Goal: Ask a question

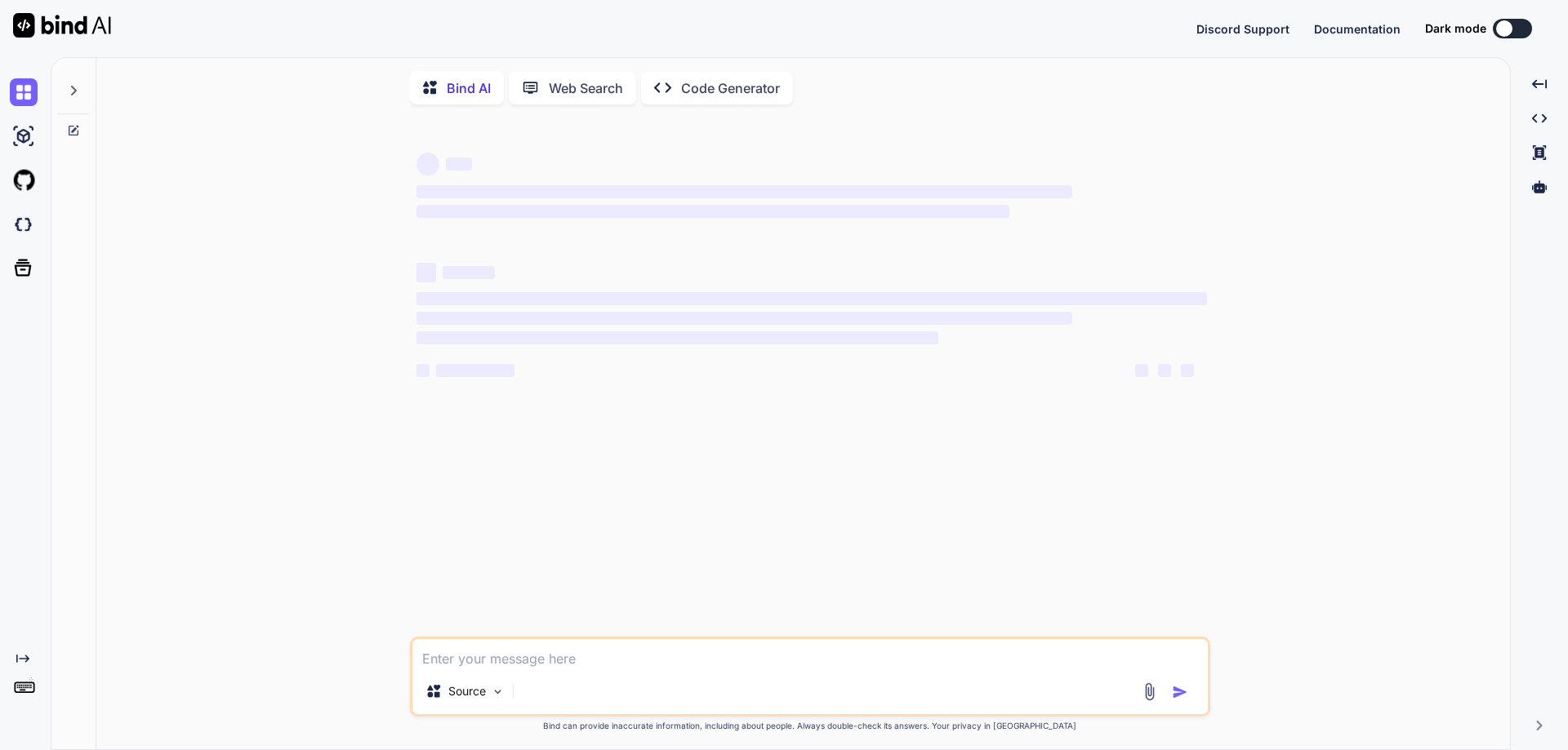
click at [570, 656] on textarea at bounding box center [811, 654] width 796 height 30
type textarea "x"
type textarea "3"
type textarea "x"
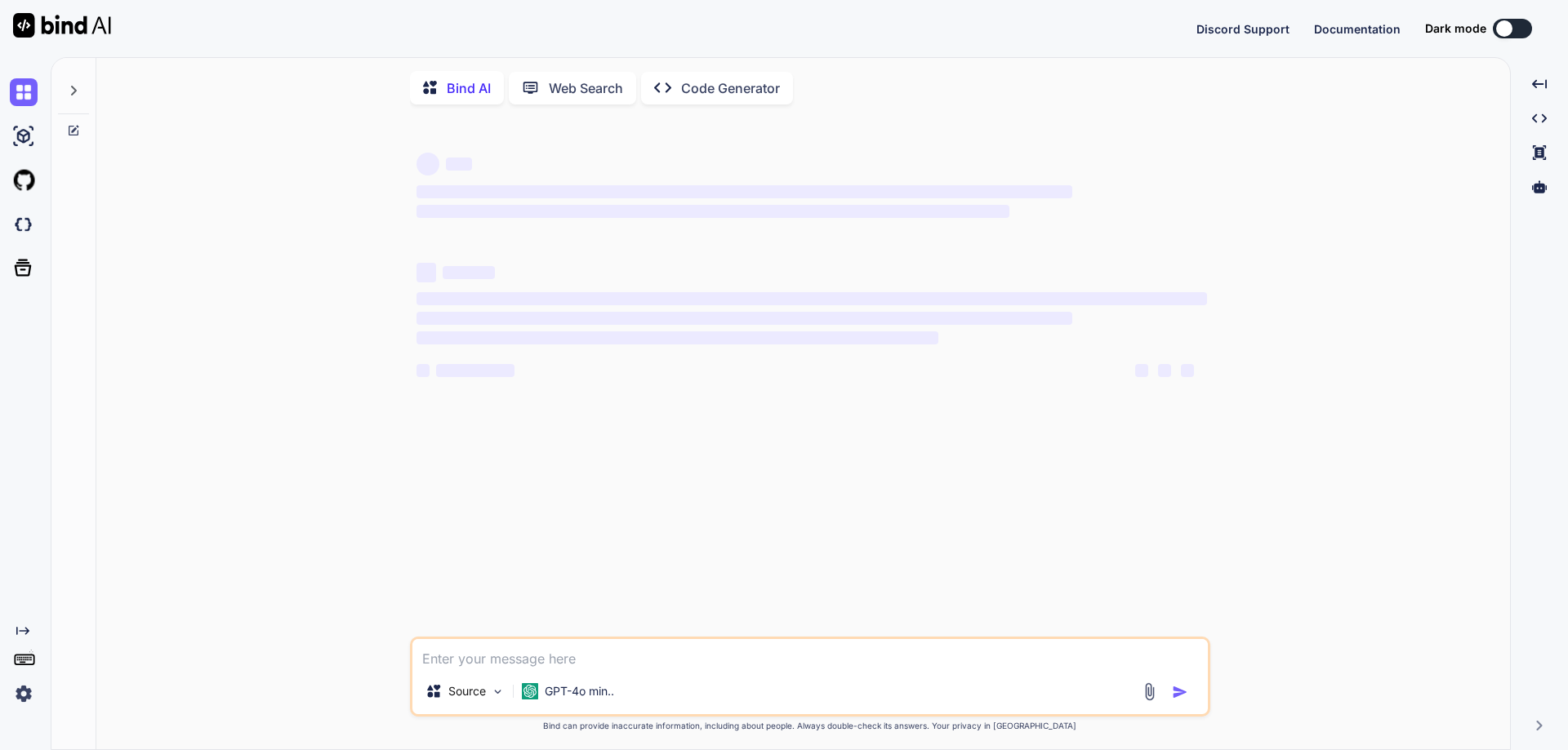
type textarea "i"
type textarea "x"
type textarea "if"
type textarea "x"
type textarea "if"
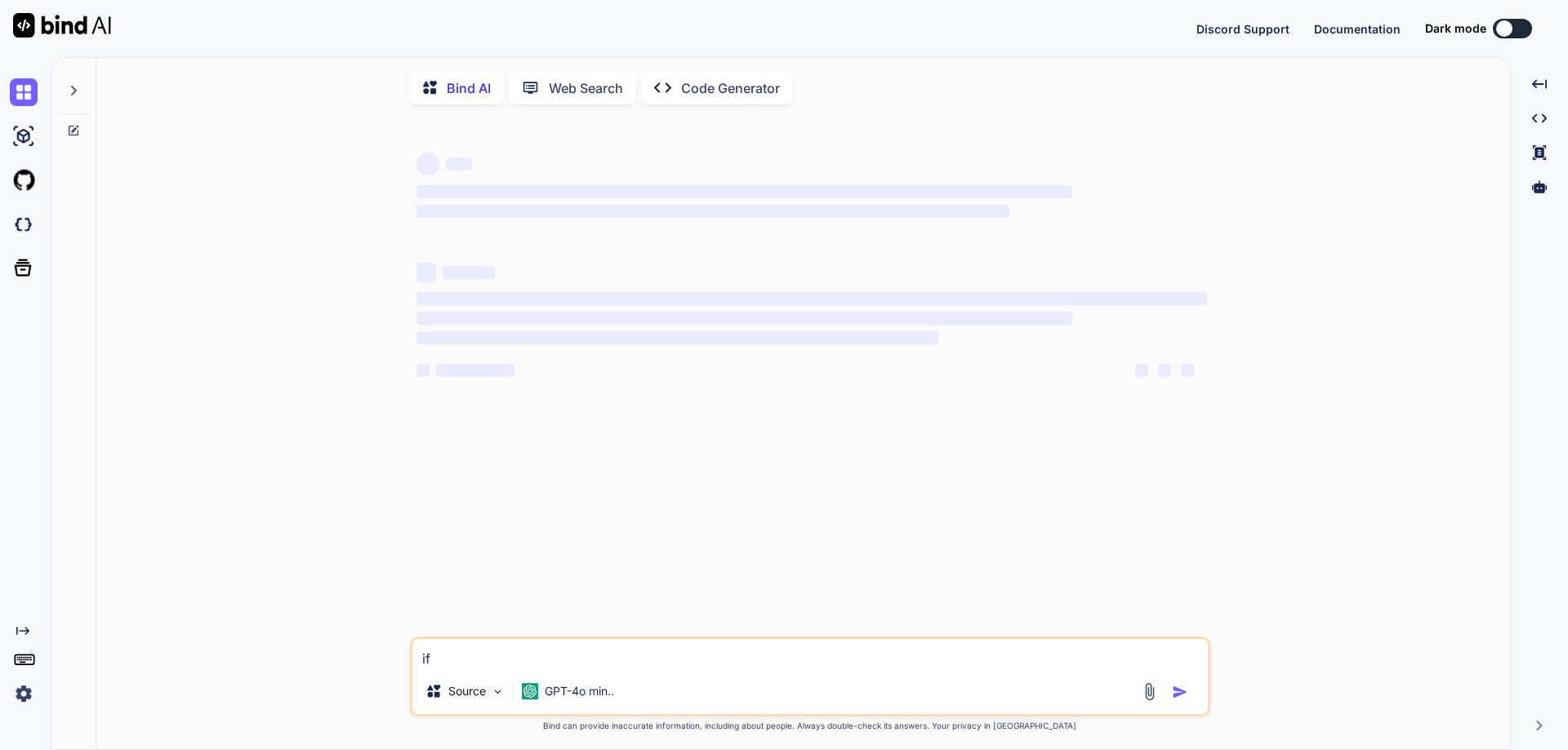
type textarea "x"
type textarea "if u"
type textarea "x"
type textarea "if us"
type textarea "x"
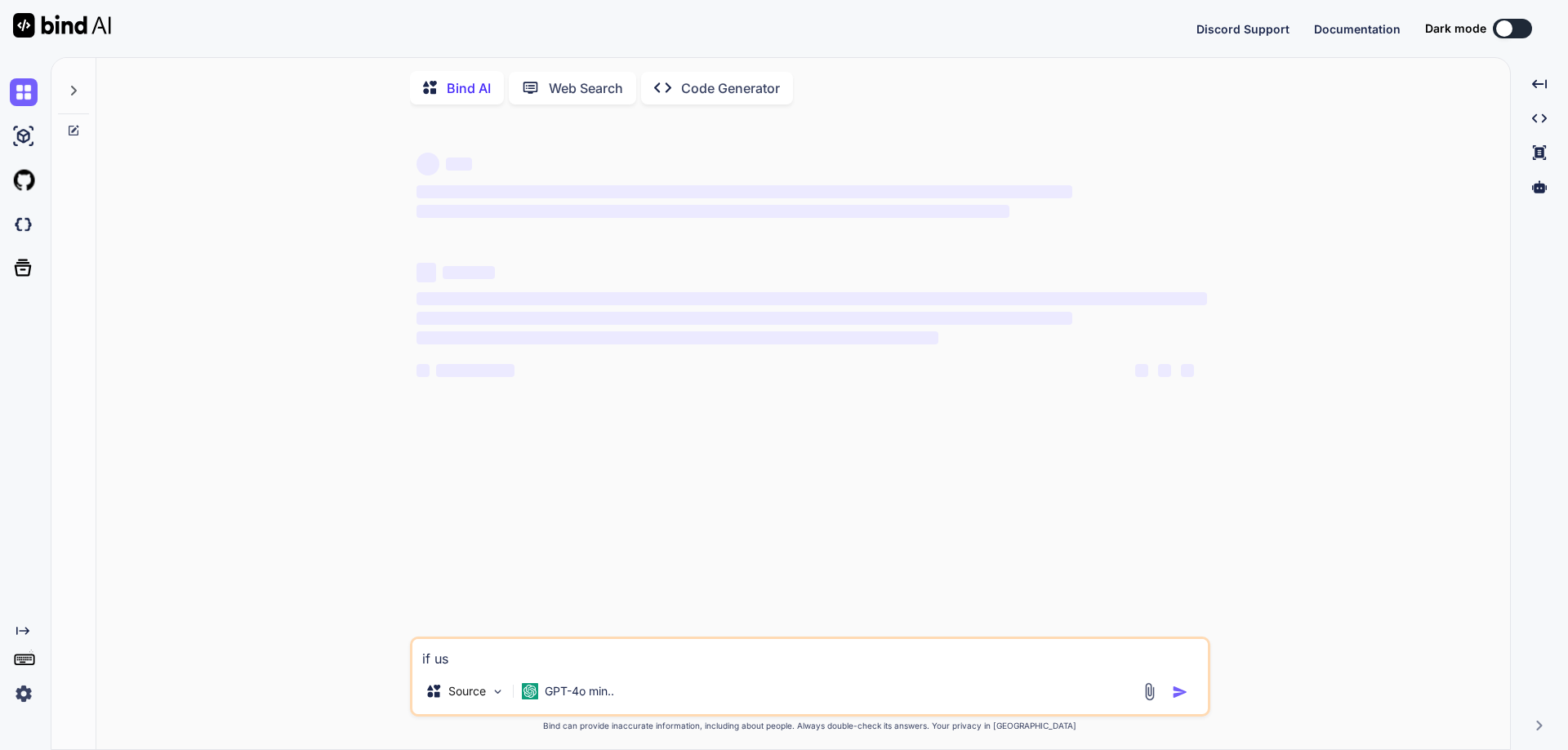
type textarea "if use"
type textarea "x"
type textarea "if user"
type textarea "x"
type textarea "if user"
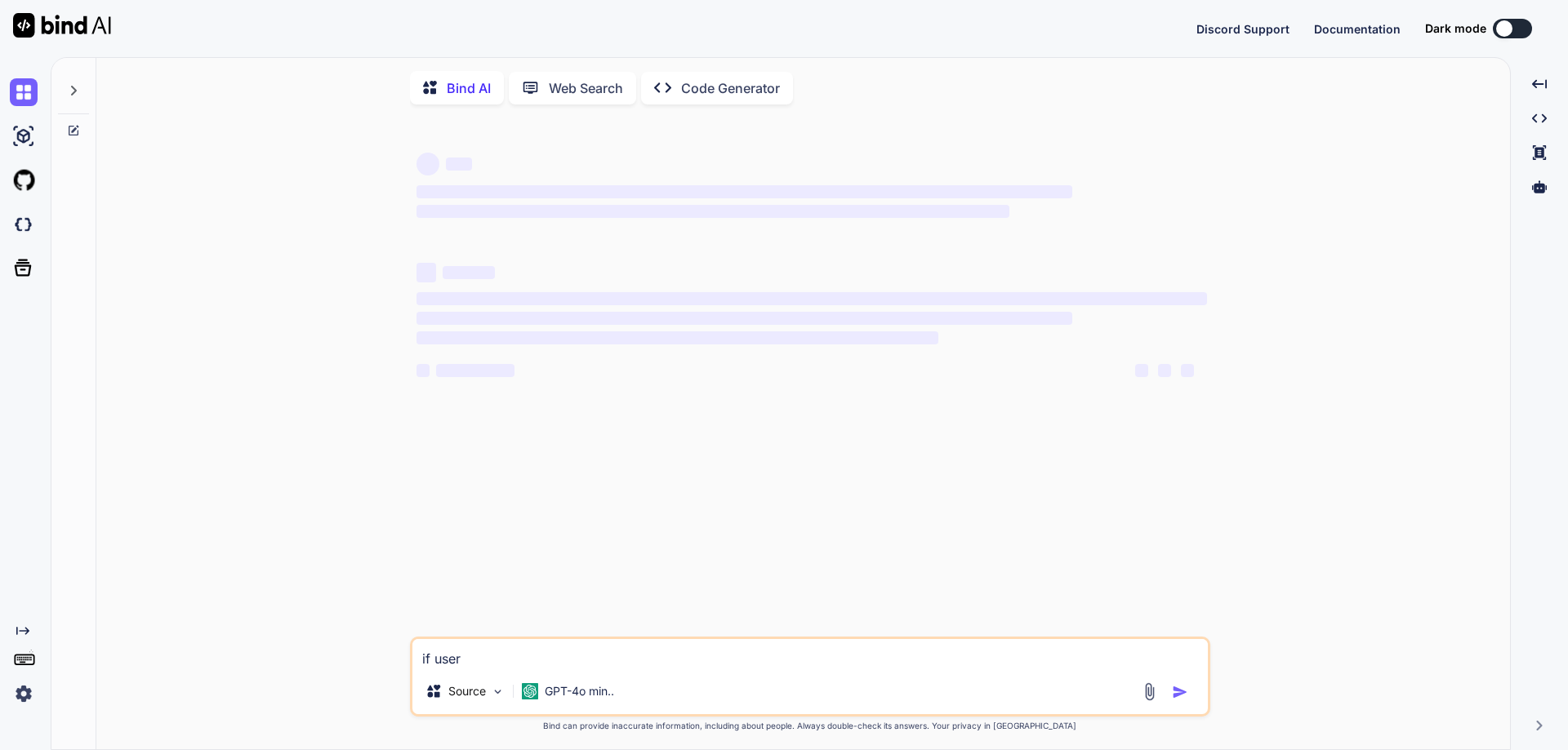
type textarea "x"
type textarea "if user e"
type textarea "x"
type textarea "if user en"
type textarea "x"
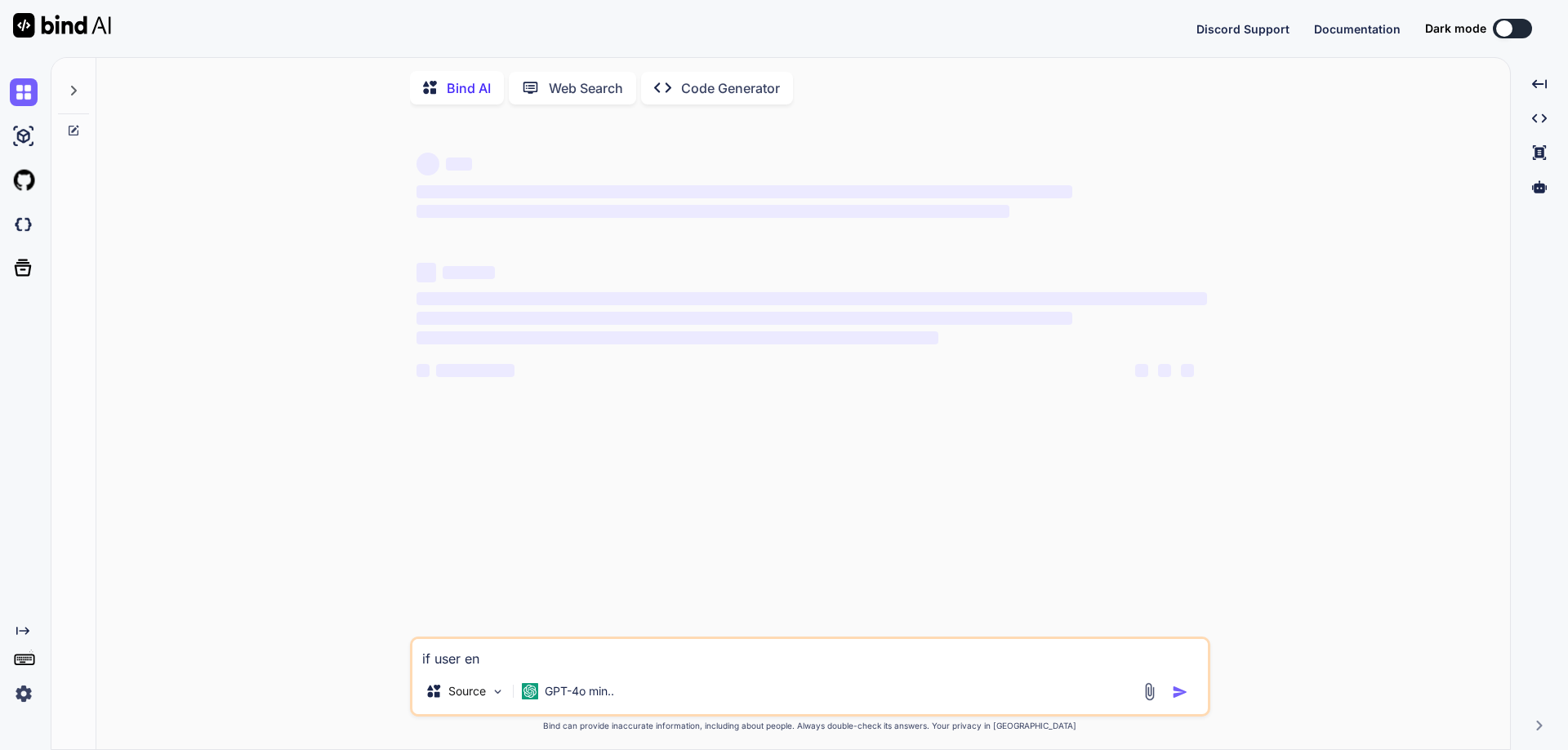
type textarea "if user ent"
type textarea "x"
type textarea "if user ente"
type textarea "x"
type textarea "if user enter"
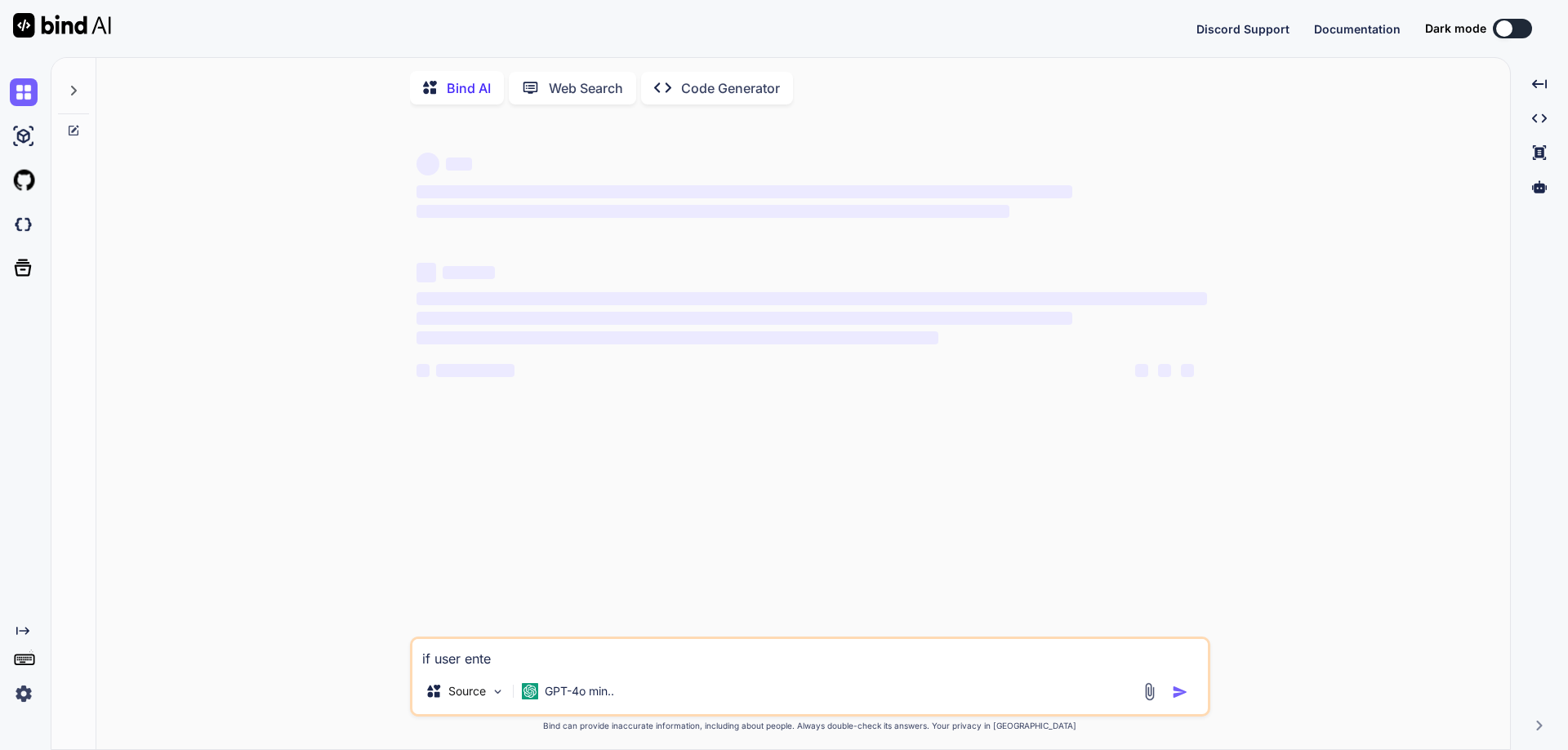
type textarea "x"
type textarea "if user enter"
type textarea "x"
type textarea "if user enter t"
type textarea "x"
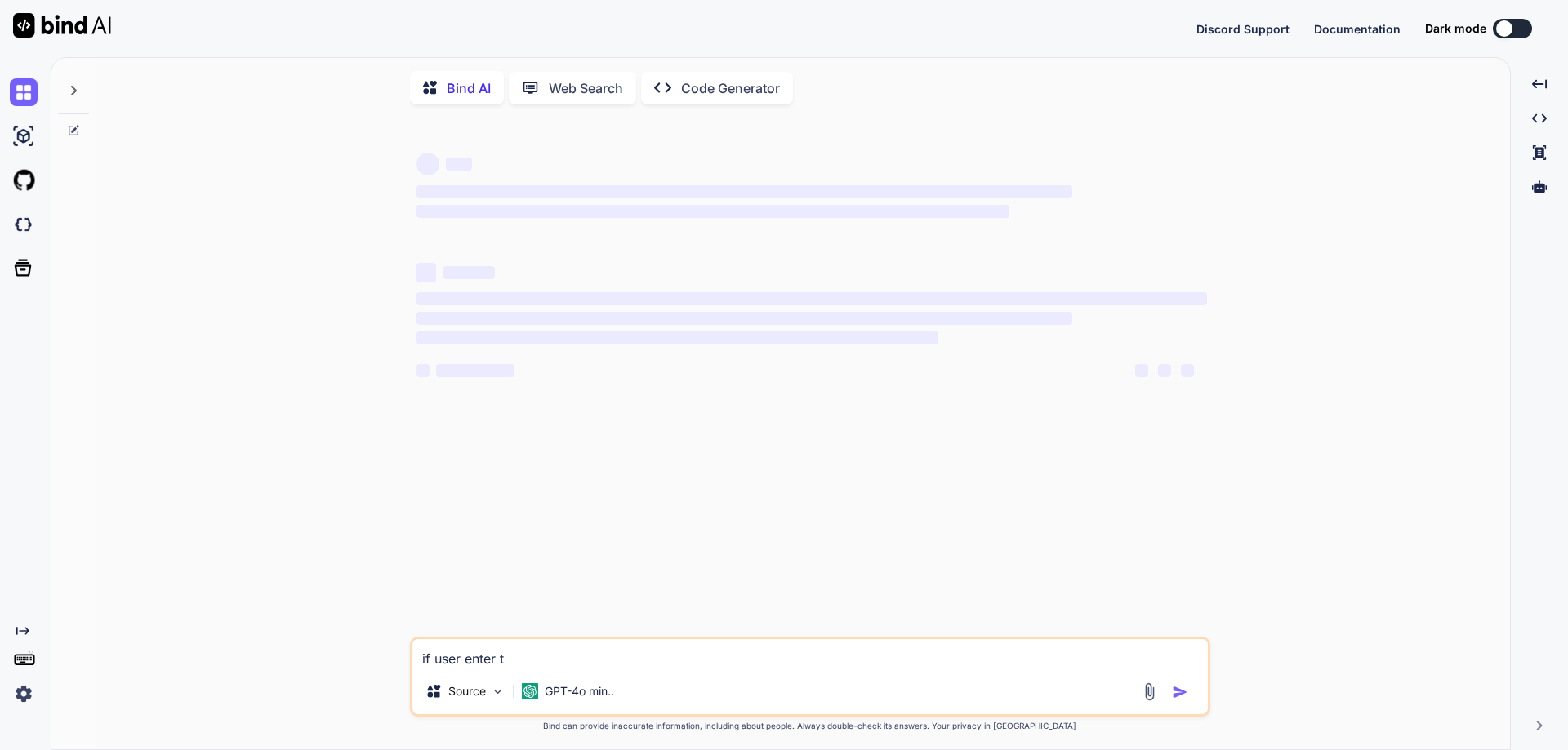
type textarea "if user enter th"
type textarea "x"
type textarea "if user enter the"
type textarea "x"
type textarea "if user enter the"
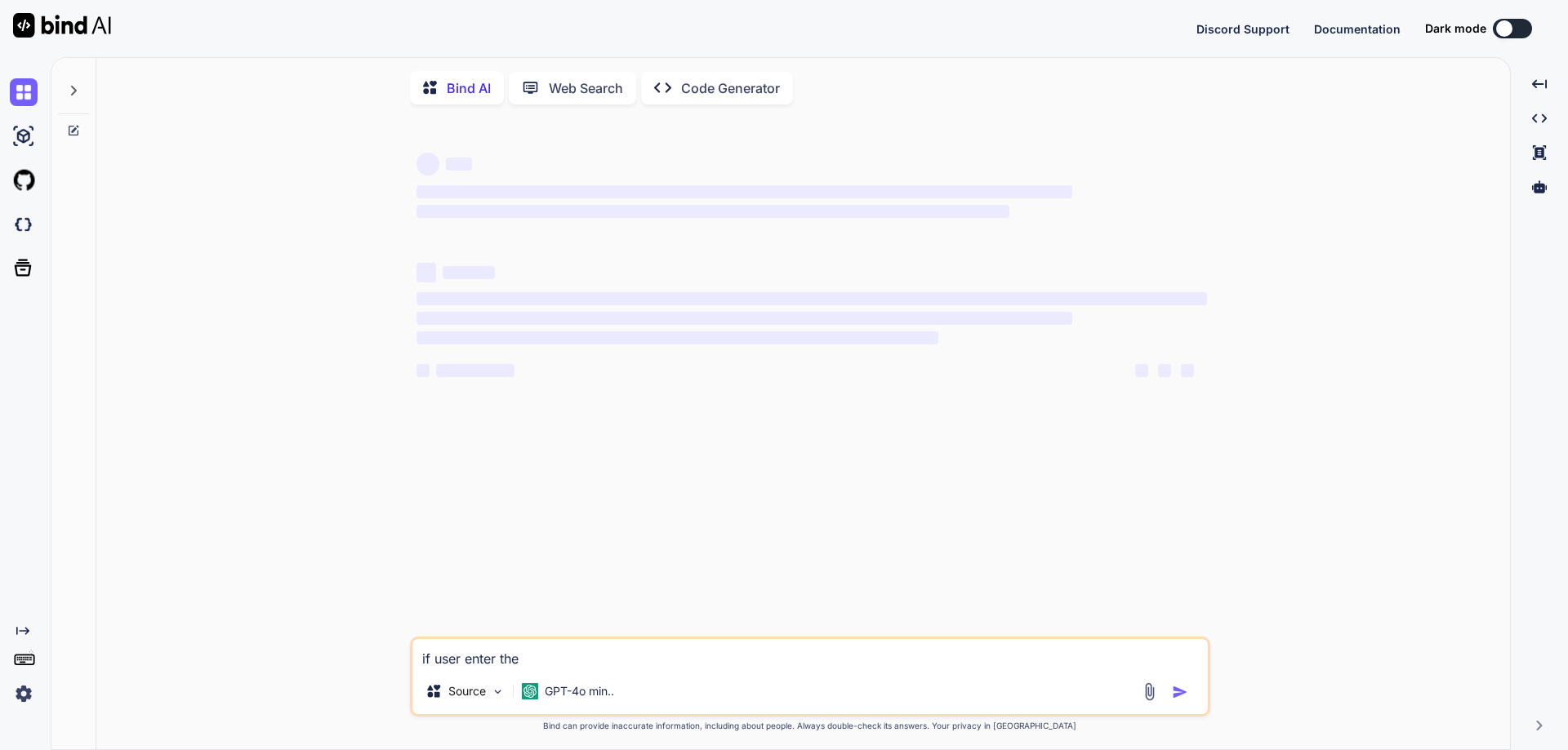
type textarea "x"
type textarea "if user enter the n"
type textarea "x"
type textarea "if user enter the nu"
type textarea "x"
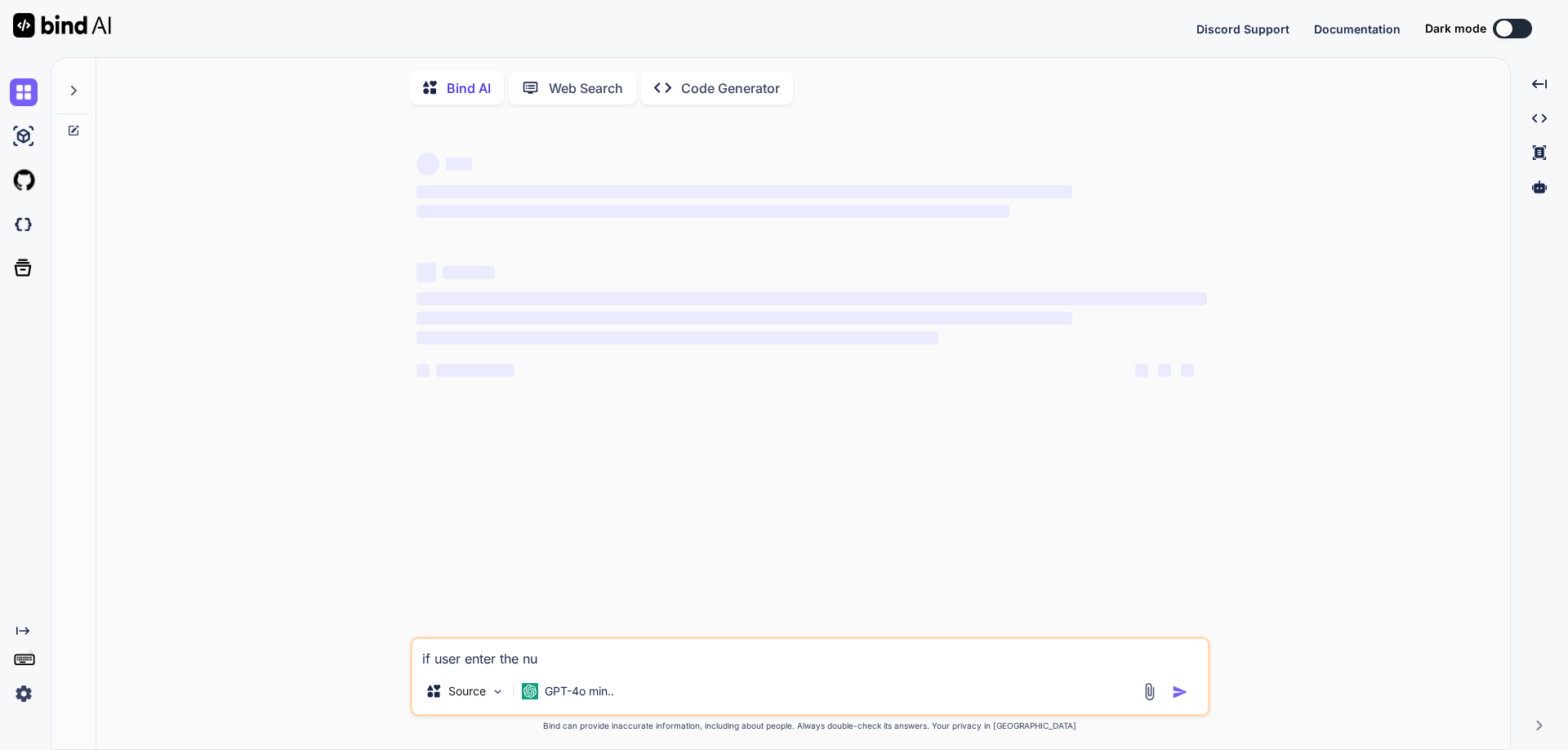
type textarea "if user enter the num"
type textarea "x"
type textarea "if user enter the numb"
type textarea "x"
type textarea "if user enter the numbe"
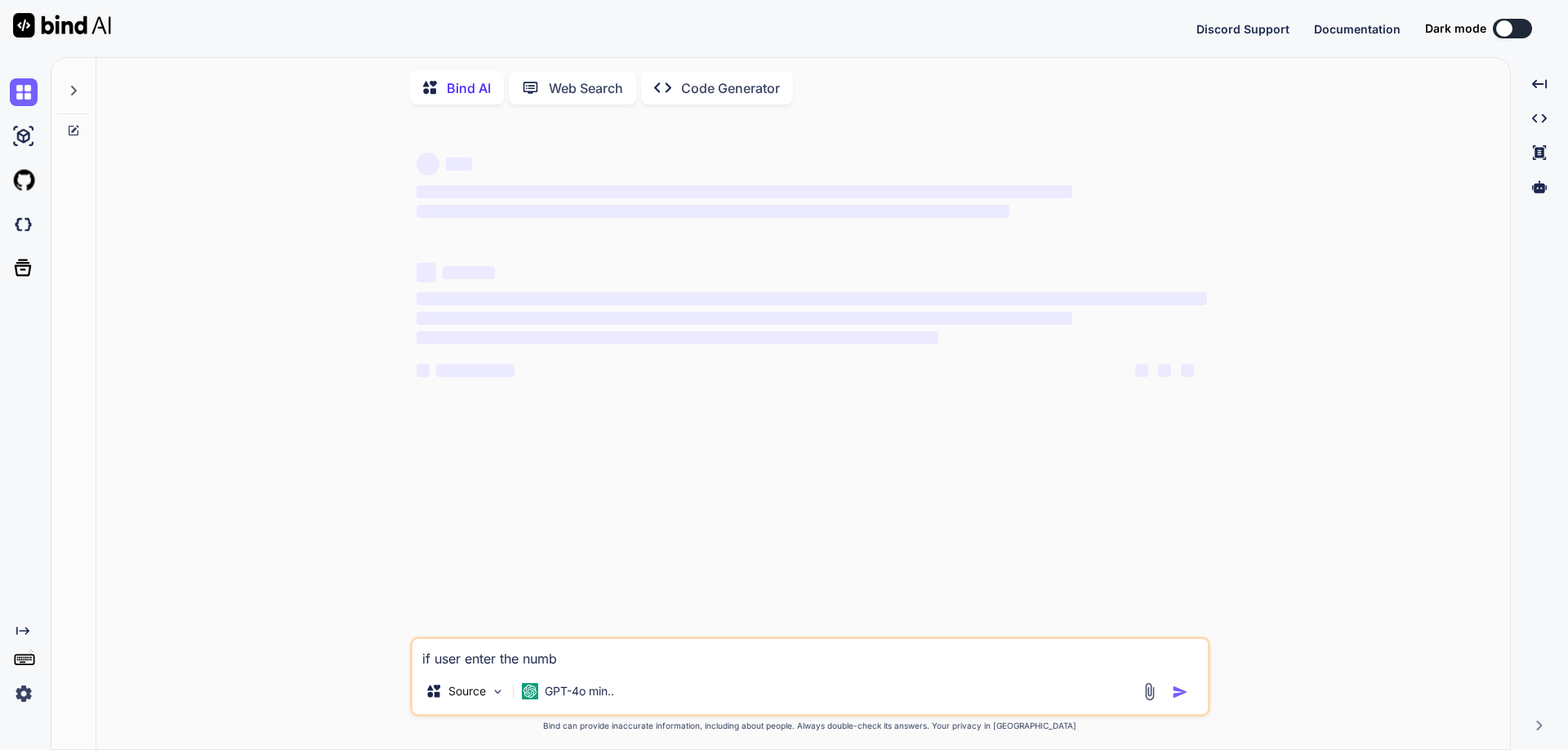
type textarea "x"
type textarea "if user enter the number"
type textarea "x"
type textarea "if user enter the number"
type textarea "x"
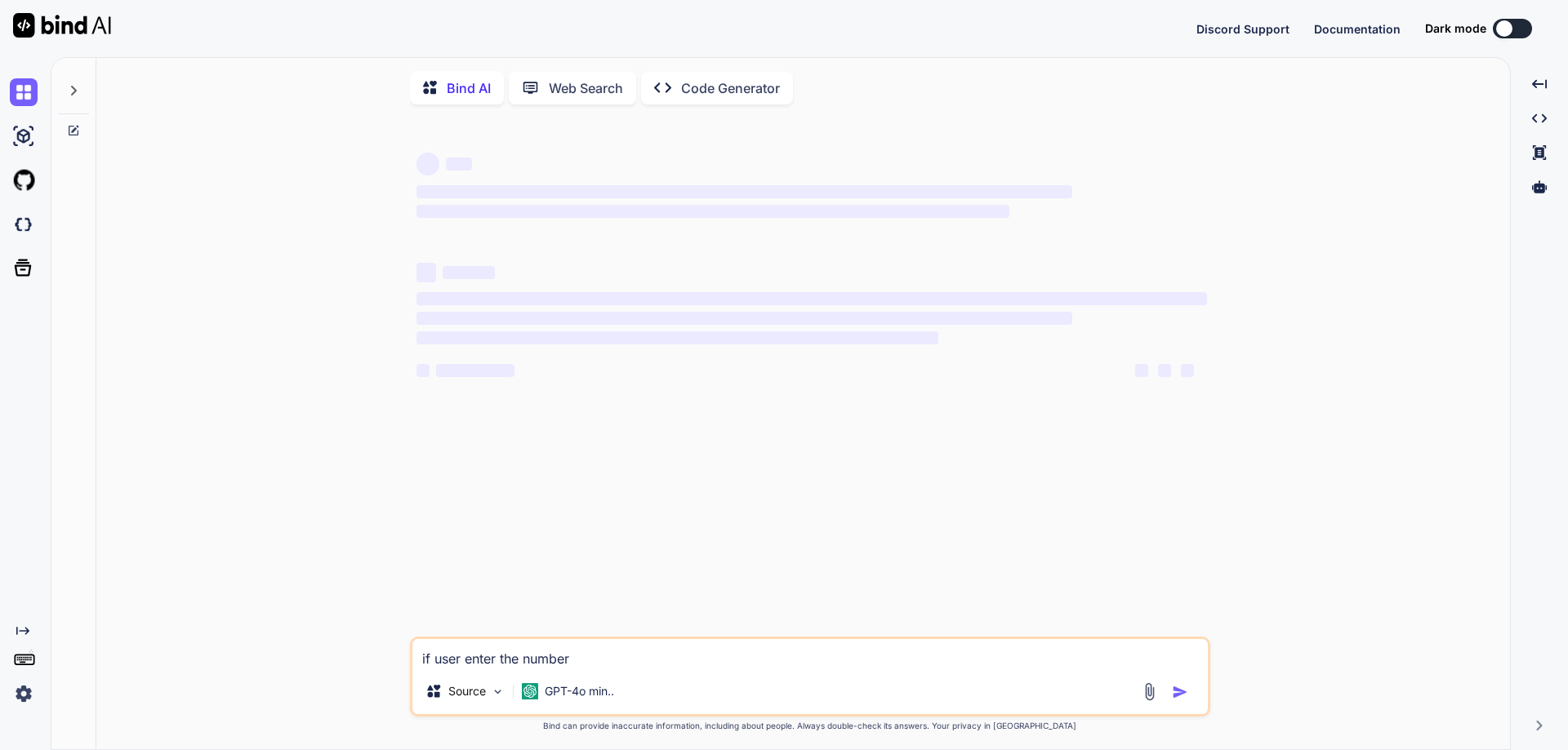
type textarea "if user enter the number n"
type textarea "x"
type textarea "if user enter the number n="
type textarea "x"
type textarea "if user enter the number n=2"
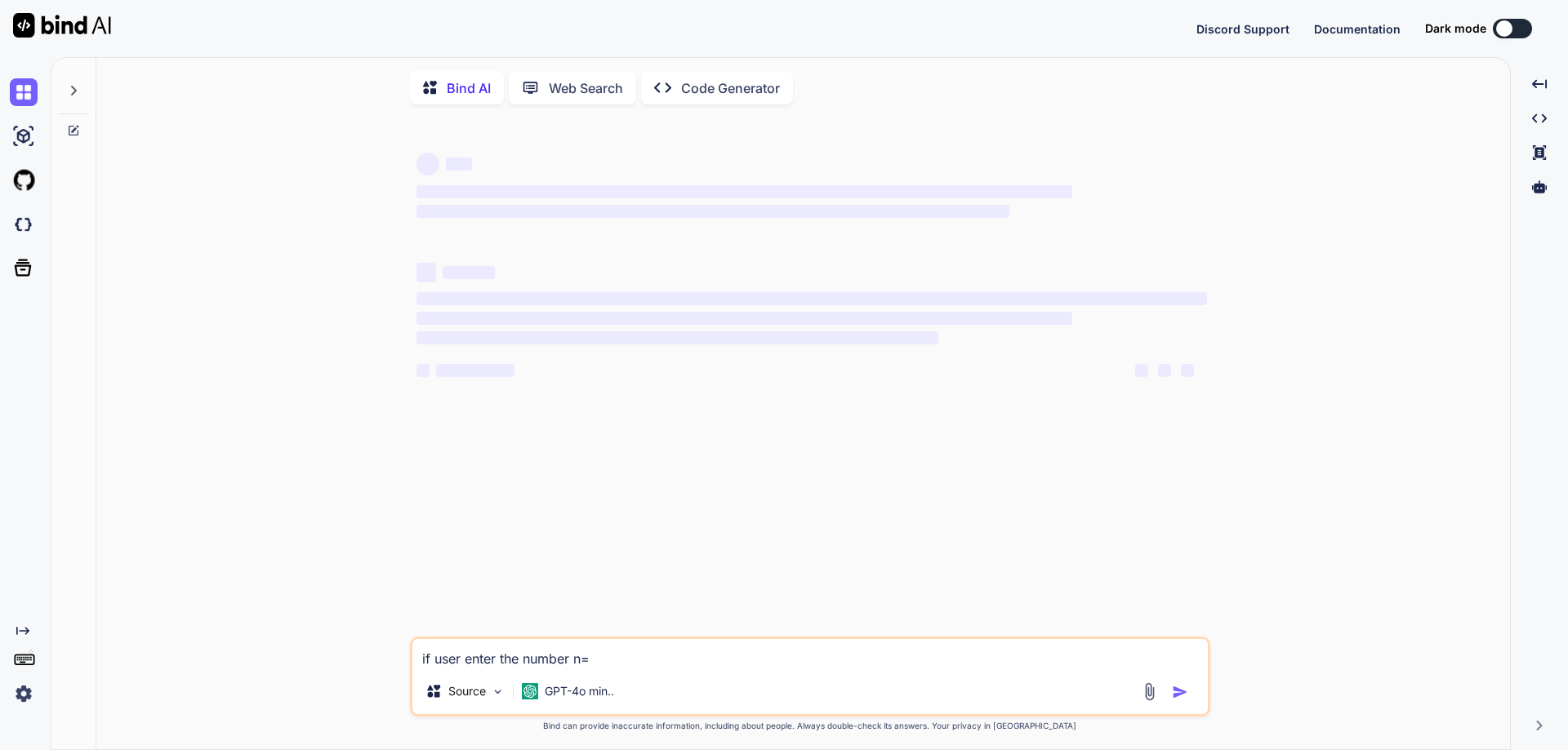
type textarea "x"
type textarea "if user enter the number n=27"
type textarea "x"
type textarea "if user enter the number n=27,"
type textarea "x"
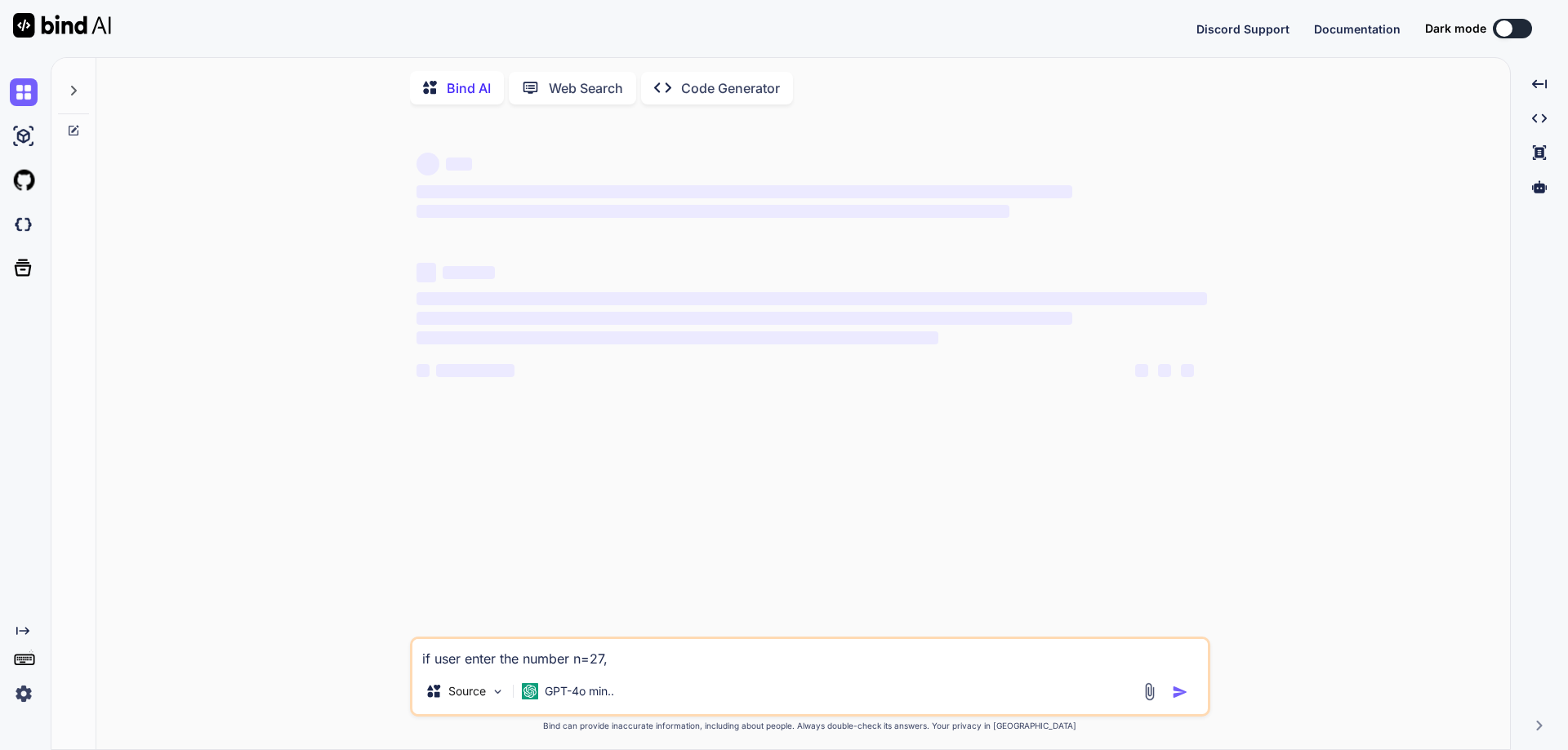
type textarea "if user enter the number n=27,"
type textarea "x"
type textarea "if user enter the number n=27,"
type textarea "x"
type textarea "if user enter the number n=27"
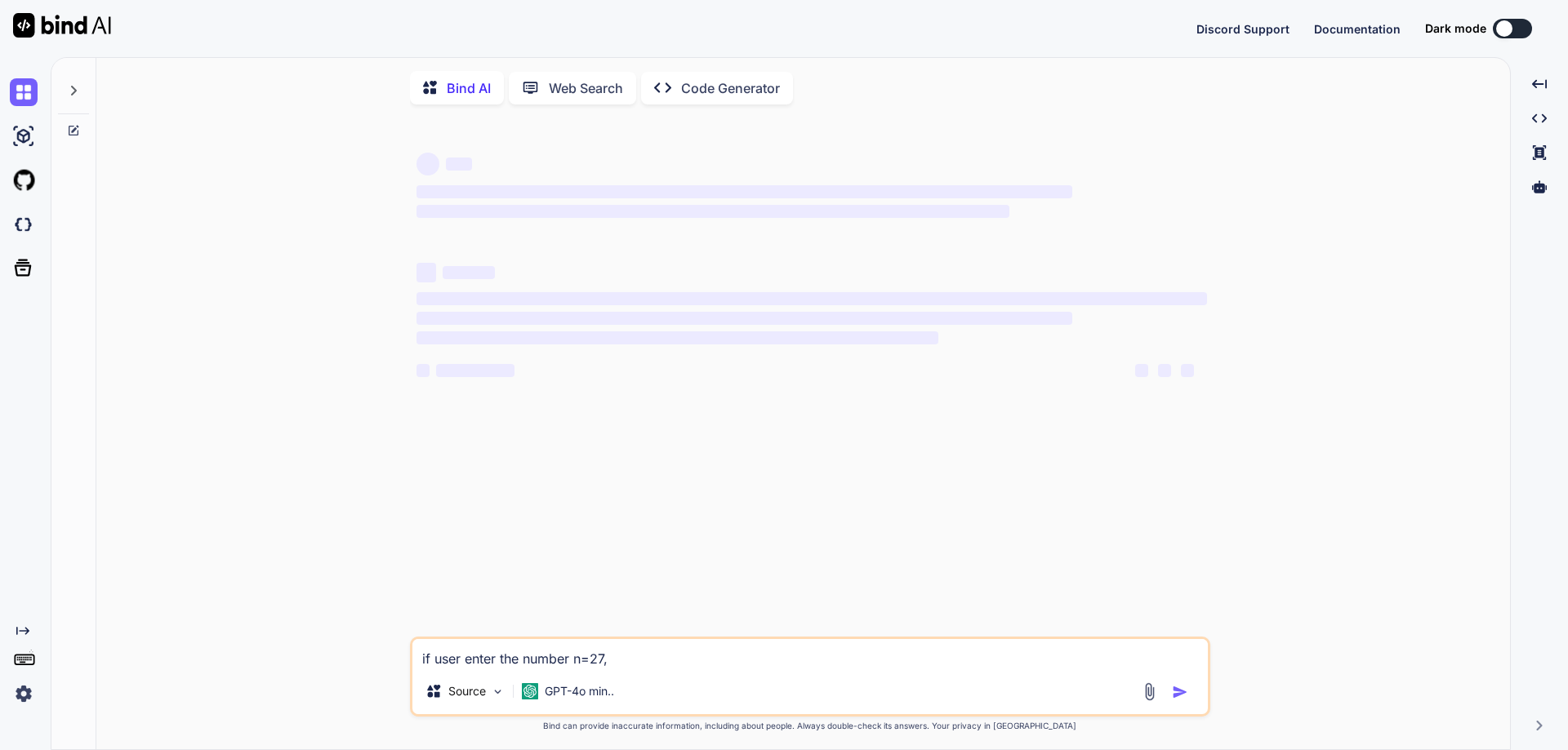
type textarea "x"
type textarea "if user enter the number n=27"
type textarea "x"
type textarea "if user enter the number n=27 t"
type textarea "x"
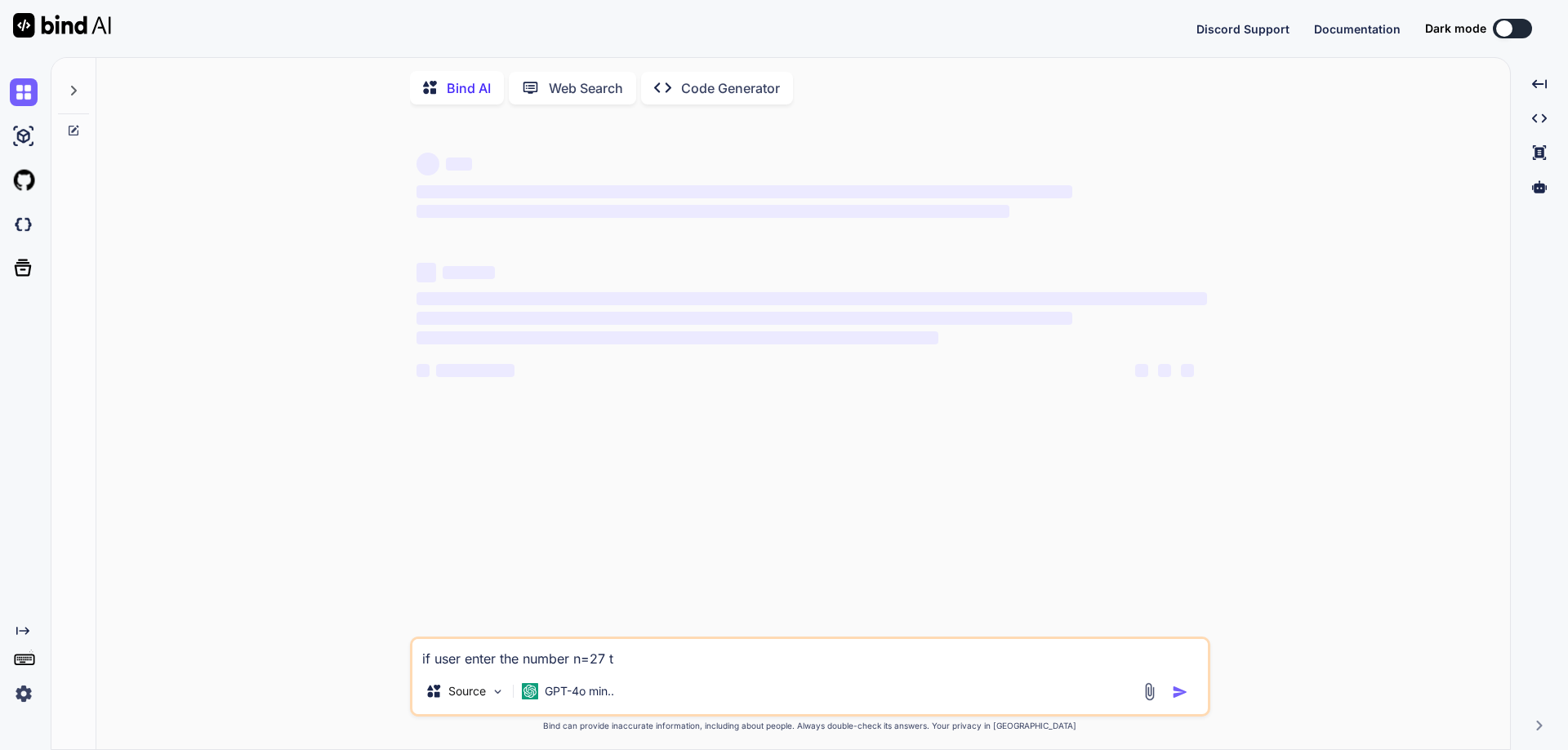
type textarea "if user enter the number n=27 th"
type textarea "x"
type textarea "if user enter the number n=27 the"
type textarea "x"
type textarea "if user enter the number n=27 then"
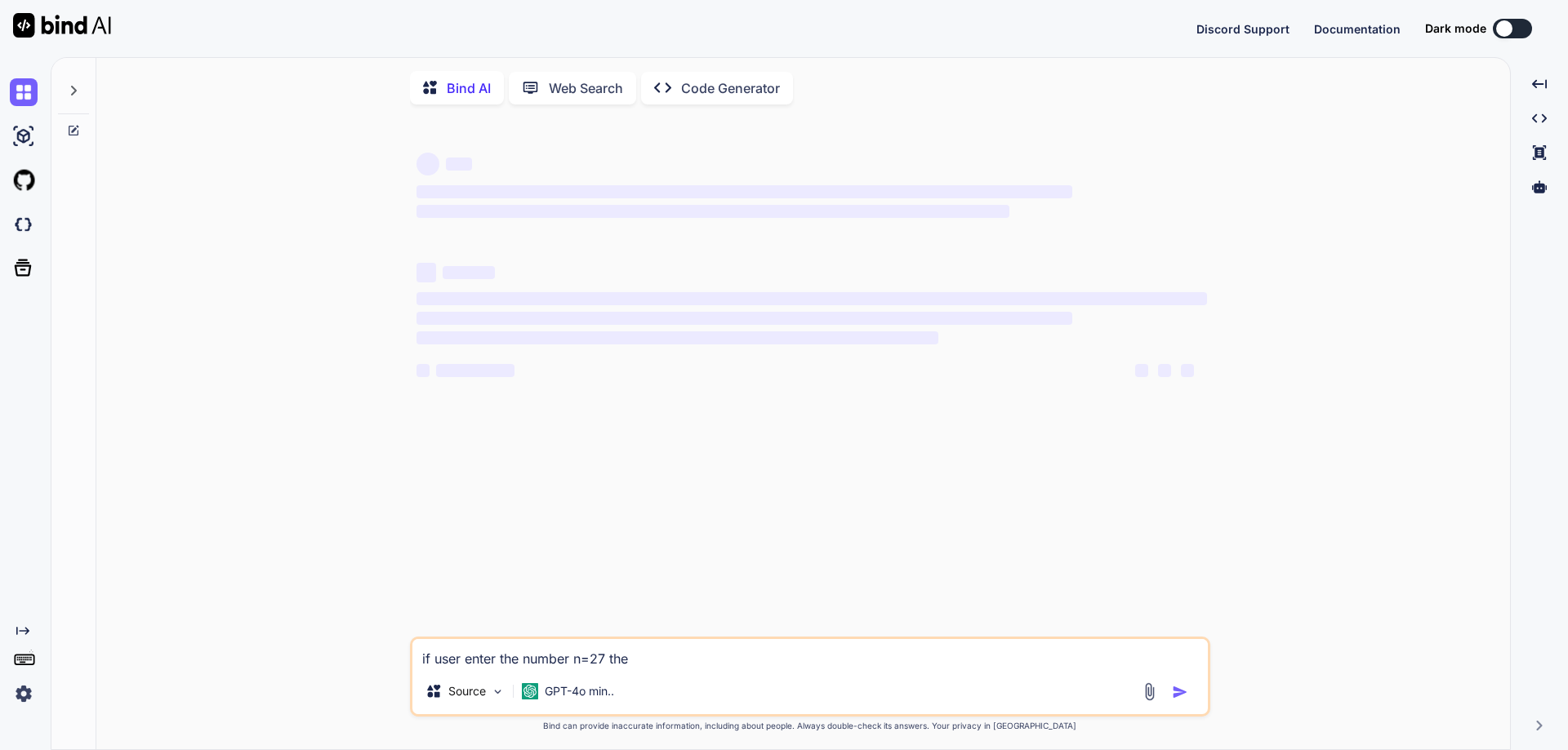
type textarea "x"
type textarea "if user enter the number n=27 then"
type textarea "x"
type textarea "if user enter the number n=27 then 2"
type textarea "x"
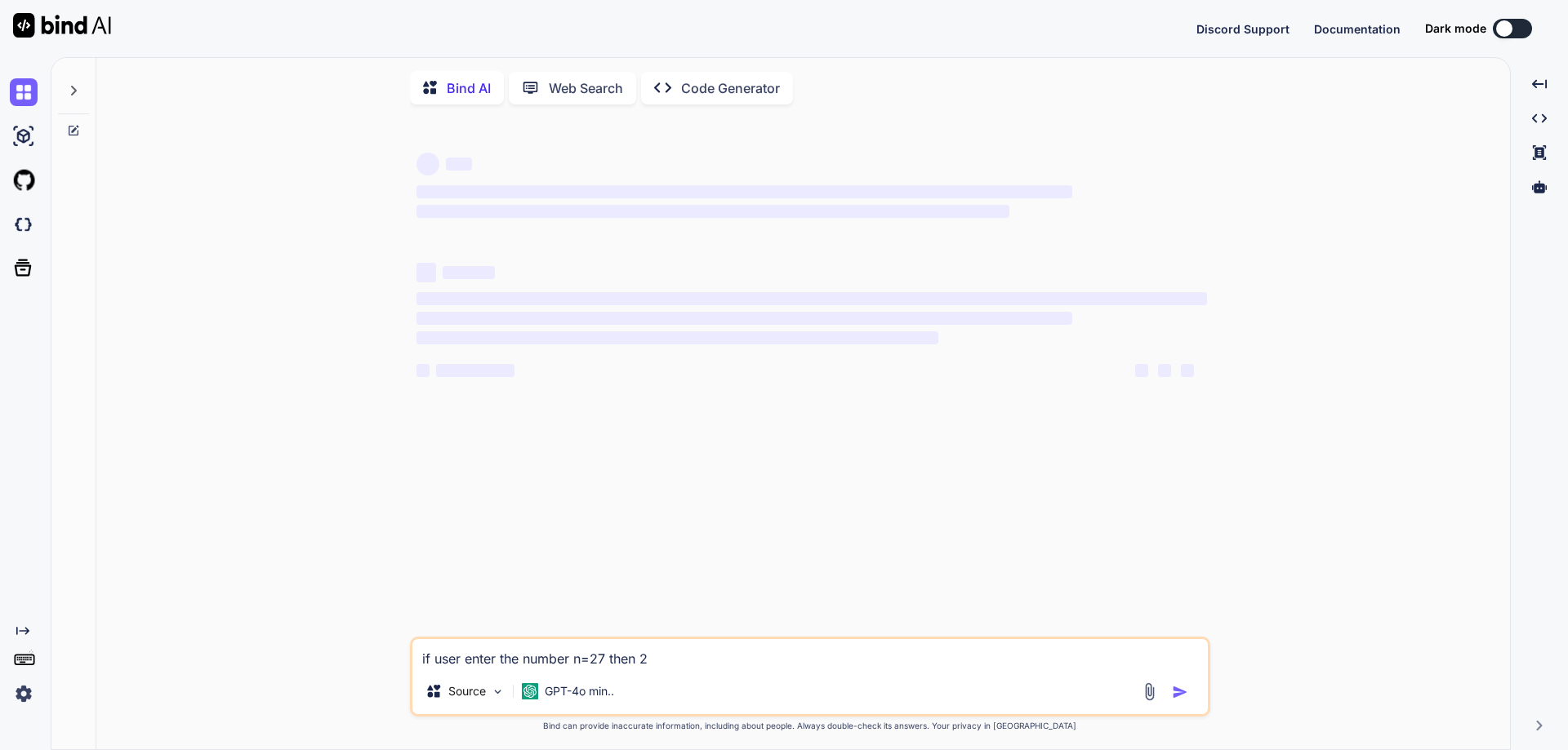
type textarea "if user enter the number n=27 then 2*"
type textarea "x"
type textarea "if user enter the number n=27 then 2*7"
type textarea "x"
type textarea "if user enter the number n=27 then 2*7="
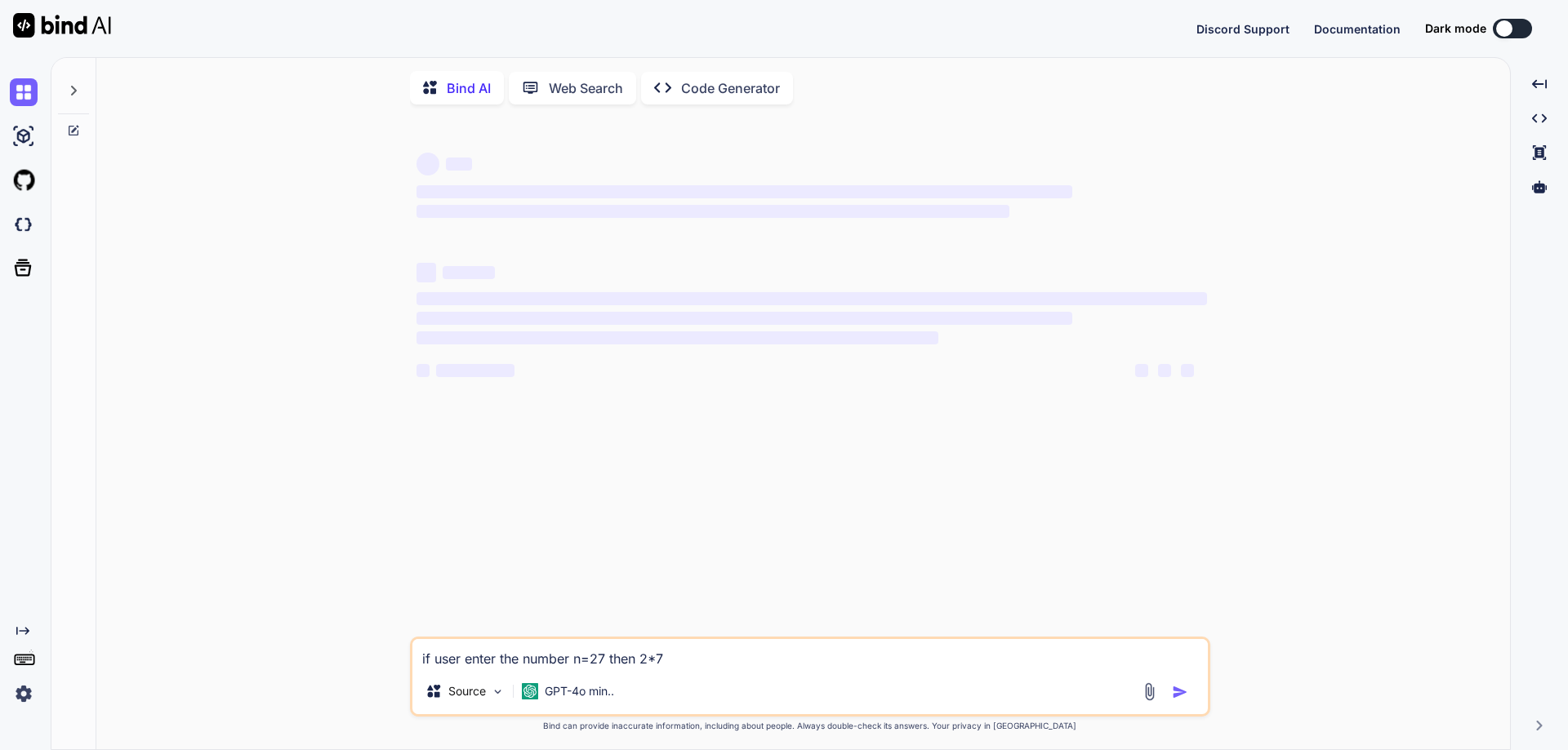
type textarea "x"
type textarea "if user enter the number n=27 then 2*7="
type textarea "x"
type textarea "if user enter the number n=27 then 2*7= 1"
type textarea "x"
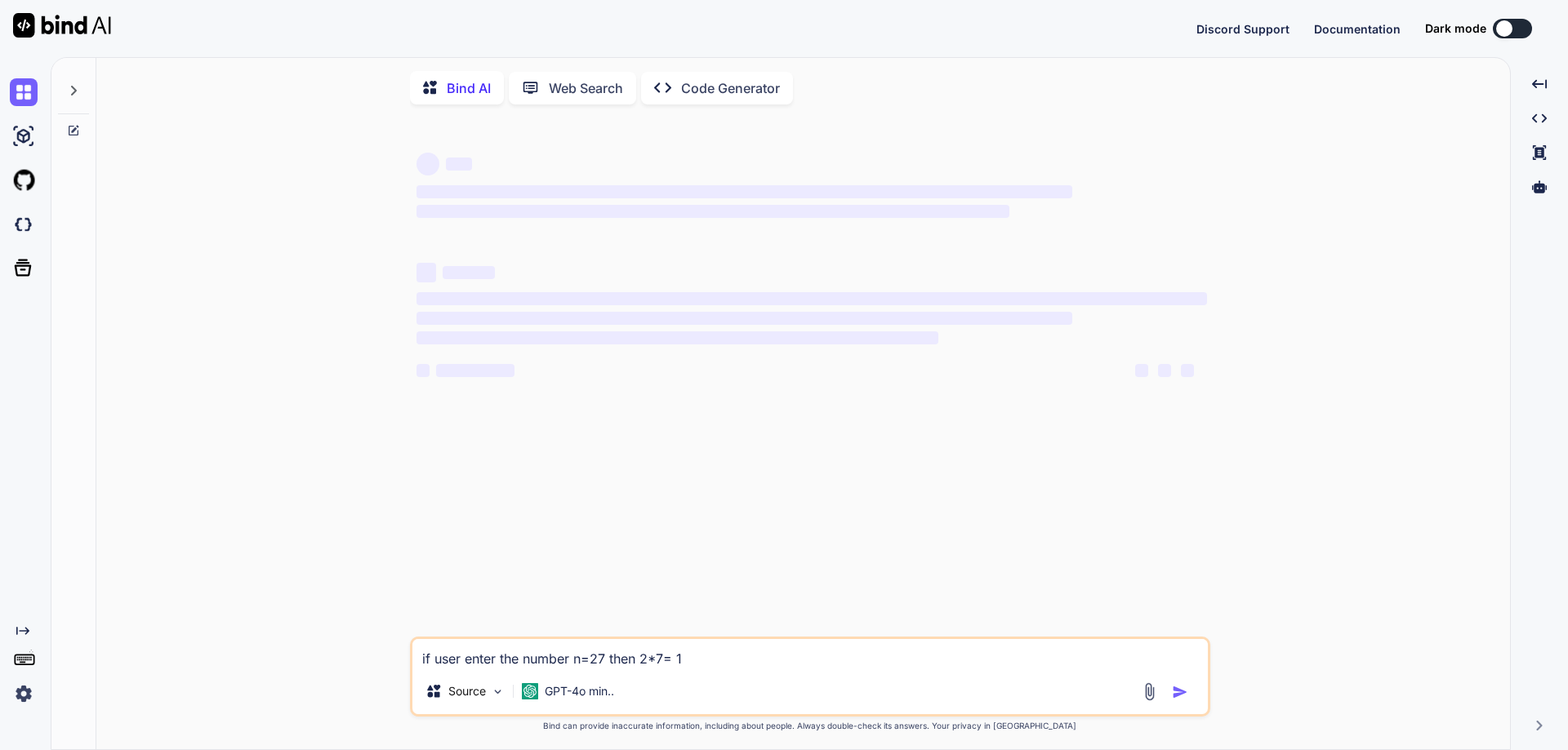
type textarea "if user enter the number n=27 then 2*7= 14"
type textarea "x"
type textarea "if user enter the number n=27 then 2*7= 14,"
type textarea "x"
type textarea "if user enter the number n=27 then 2*7= 14,"
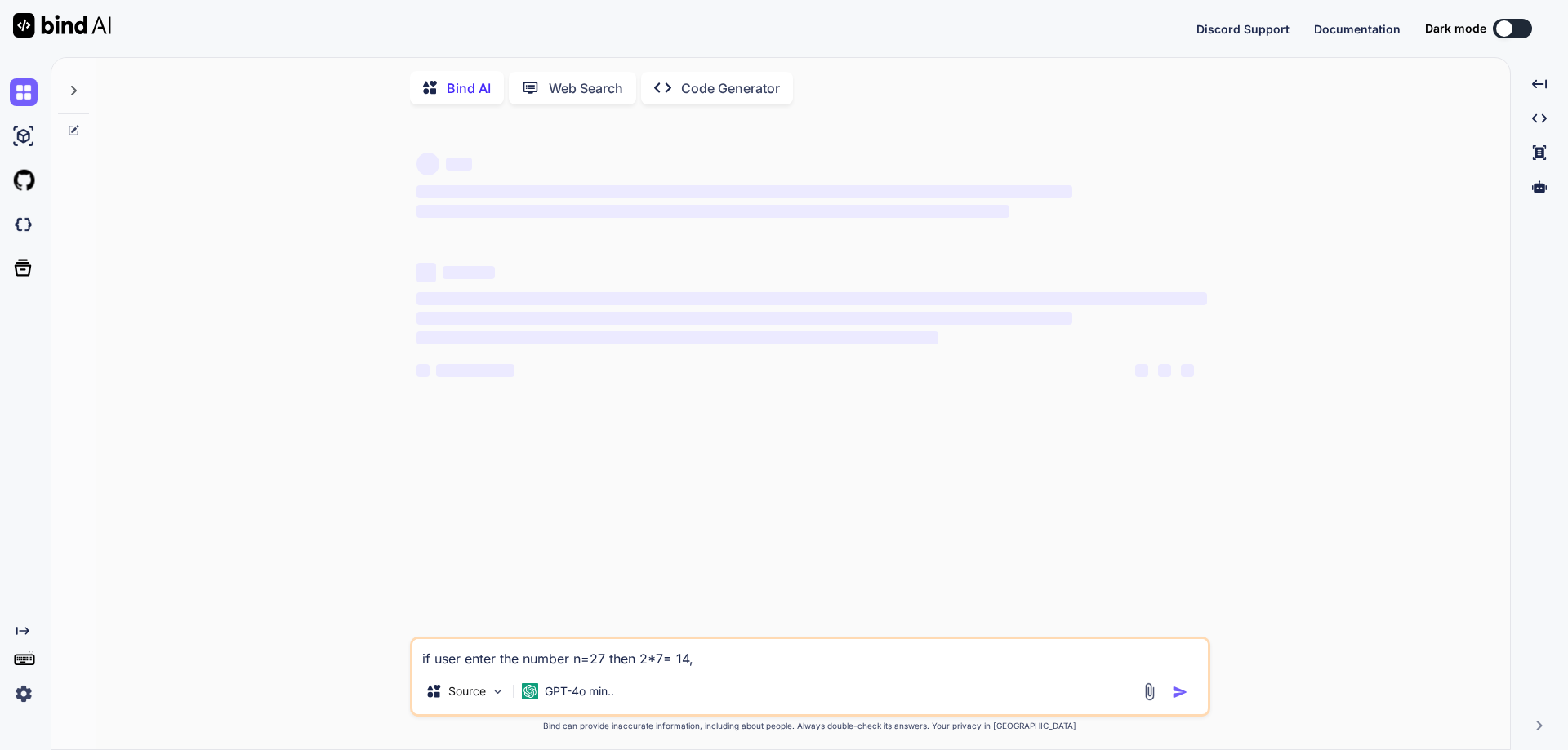
type textarea "x"
type textarea "if user enter the number n=27 then 2*7= 14, t"
type textarea "x"
type textarea "if user enter the number n=27 then 2*7= 14, th"
type textarea "x"
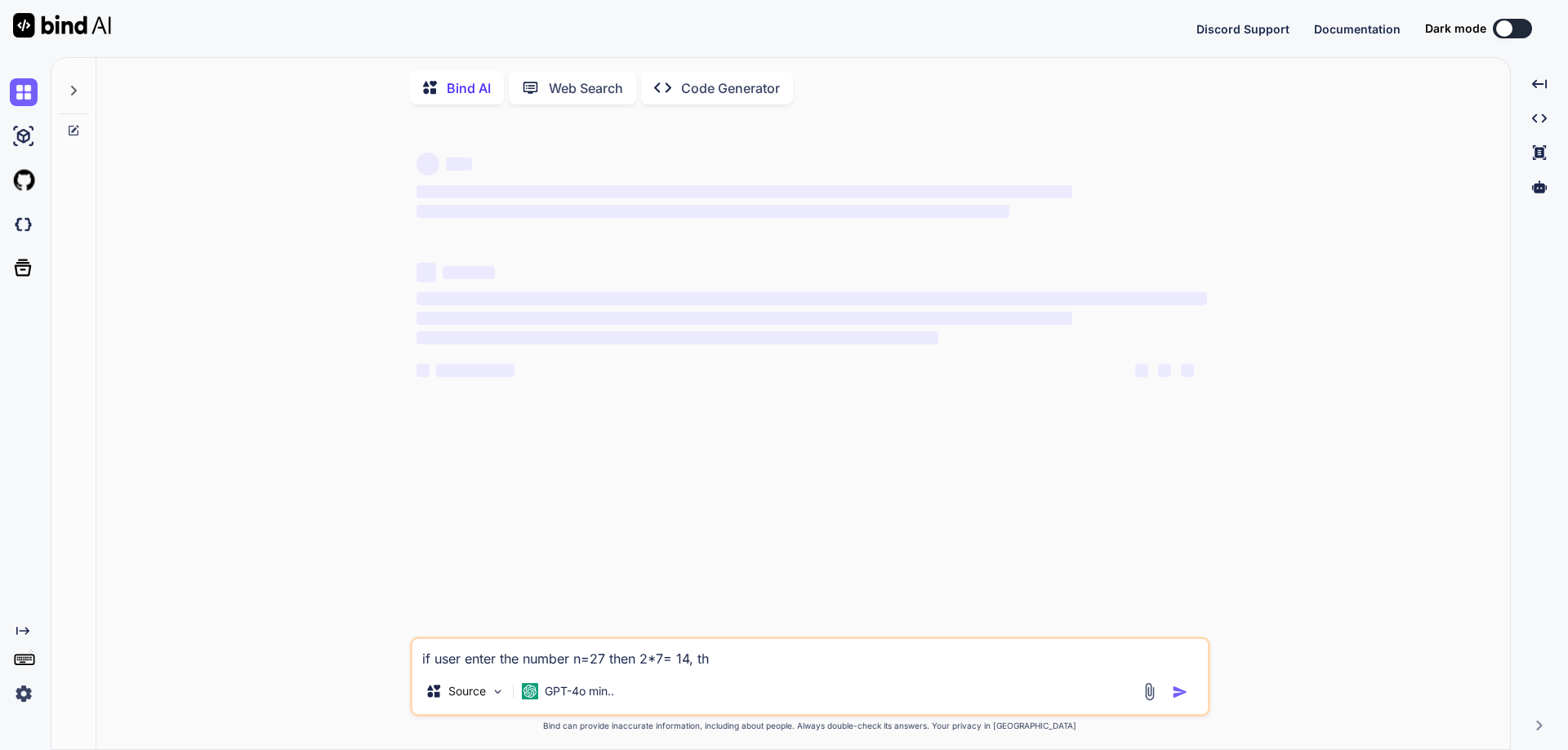
type textarea "if user enter the number n=27 then 2*7= 14, the"
type textarea "x"
type textarea "if user enter the number n=27 then 2*7= 14, then"
type textarea "x"
type textarea "if user enter the number n=27 then 2*7= 14, then"
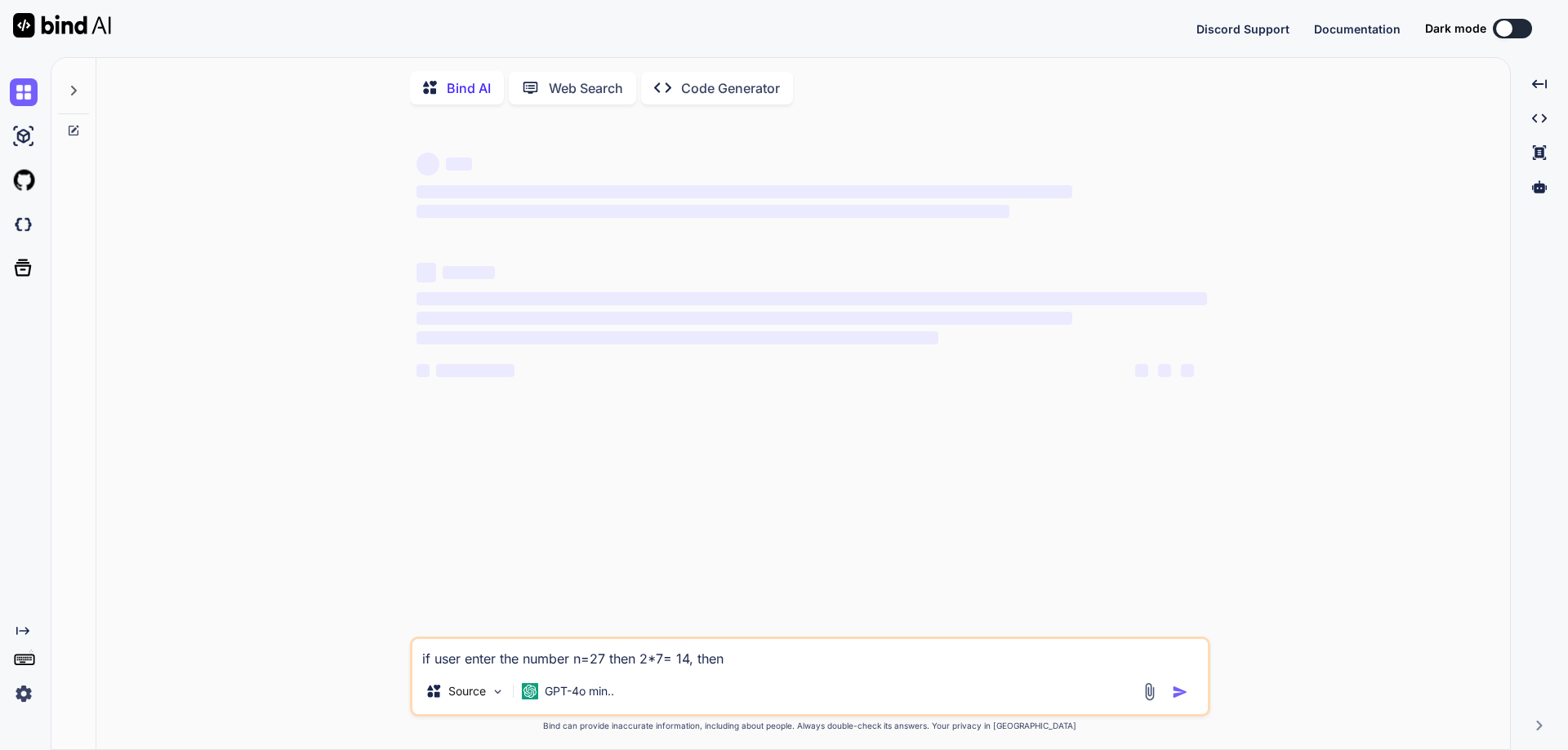
type textarea "x"
type textarea "if user enter the number n=27 then 2*7= 14, then 1"
type textarea "x"
type textarea "if user enter the number n=27 then 2*7= 14, then 1*"
type textarea "x"
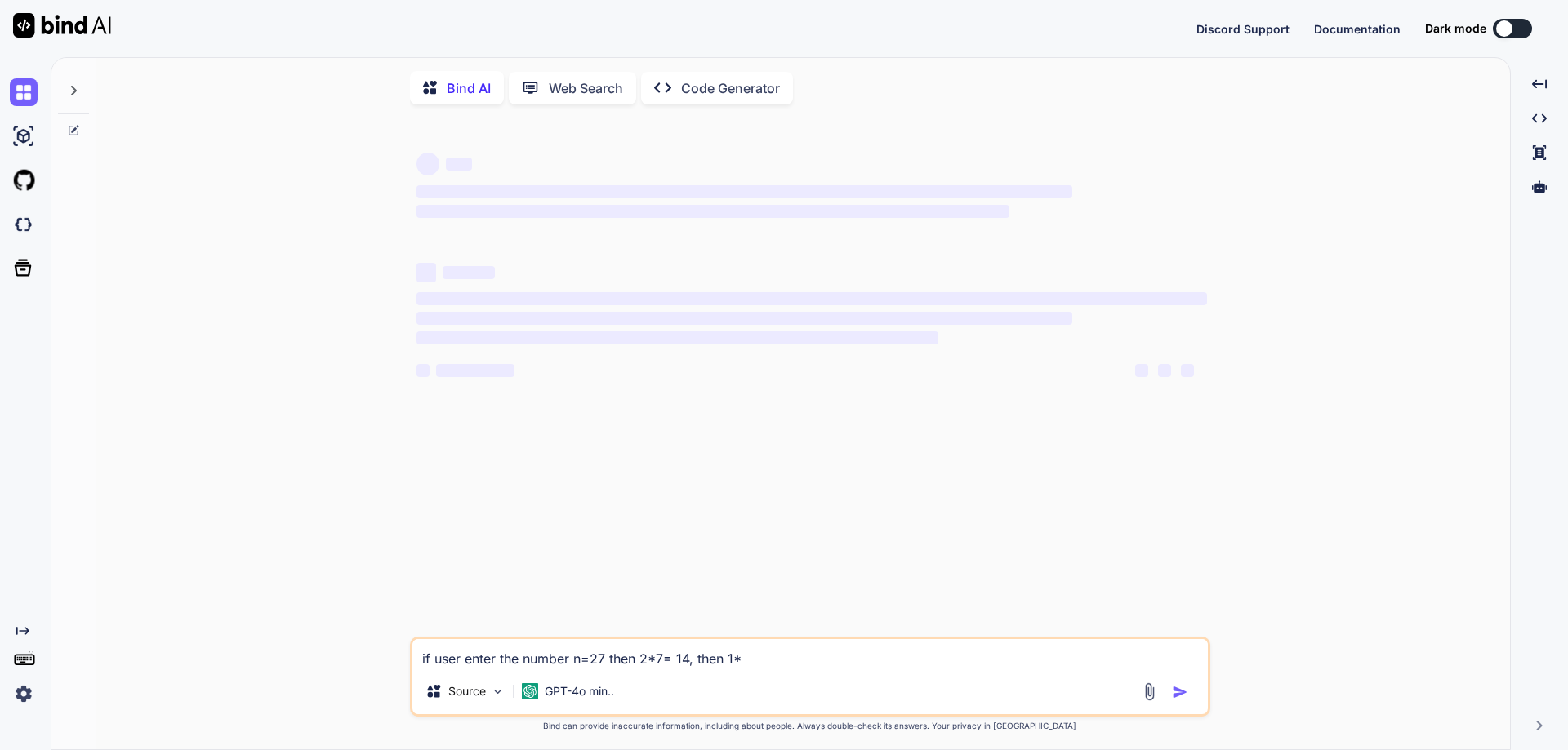
type textarea "if user enter the number n=27 then 2*7= 14, then 1*4"
type textarea "x"
type textarea "if user enter the number n=27 then 2*7= 14, then 1*4="
type textarea "x"
type textarea "if user enter the number n=27 then 2*7= 14, then 1*4=4"
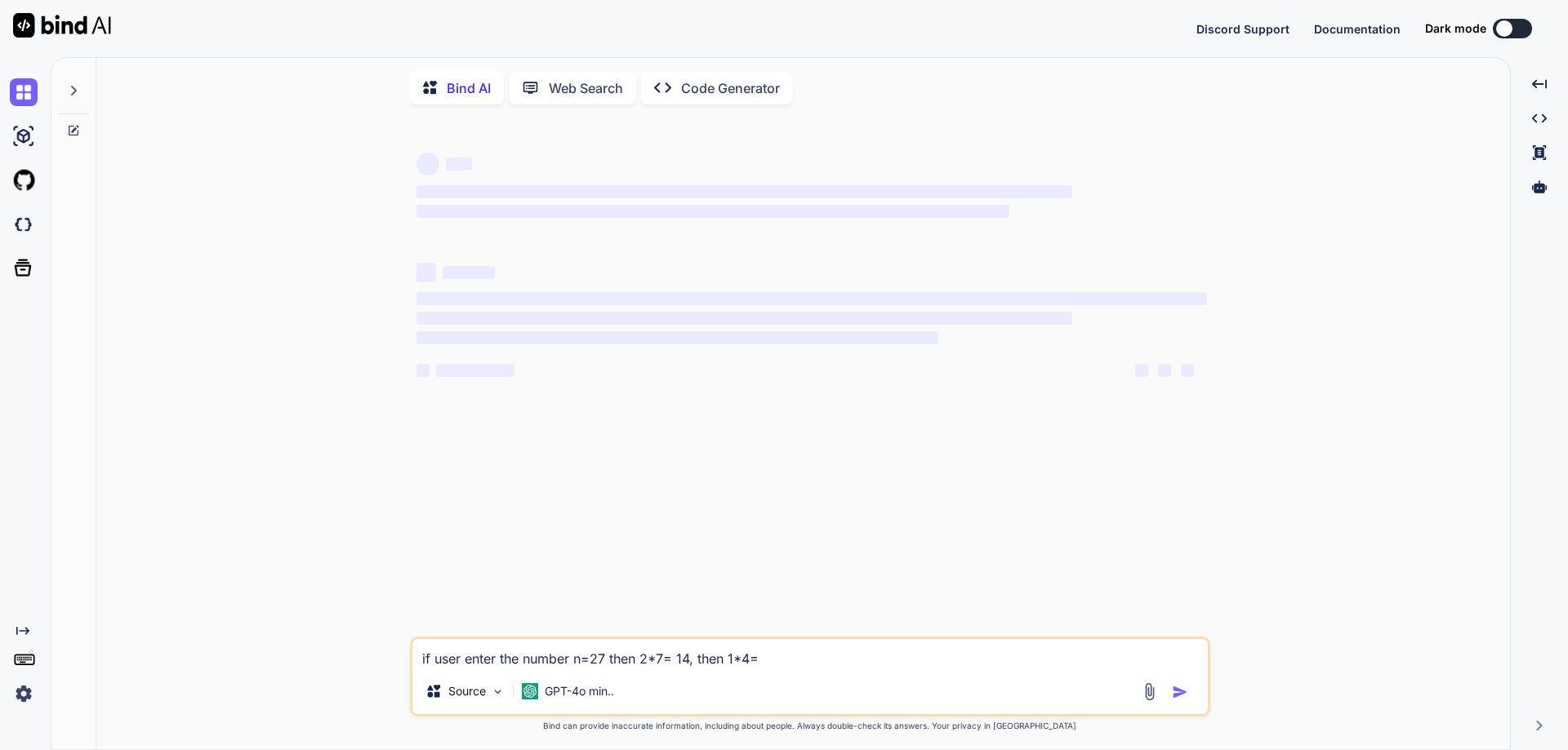
type textarea "x"
type textarea "if user enter the number n=27 then 2*7= 14, then 1*4=4,"
type textarea "x"
type textarea "if user enter the number n=27 then 2*7= 14, then 1*4=4,"
type textarea "x"
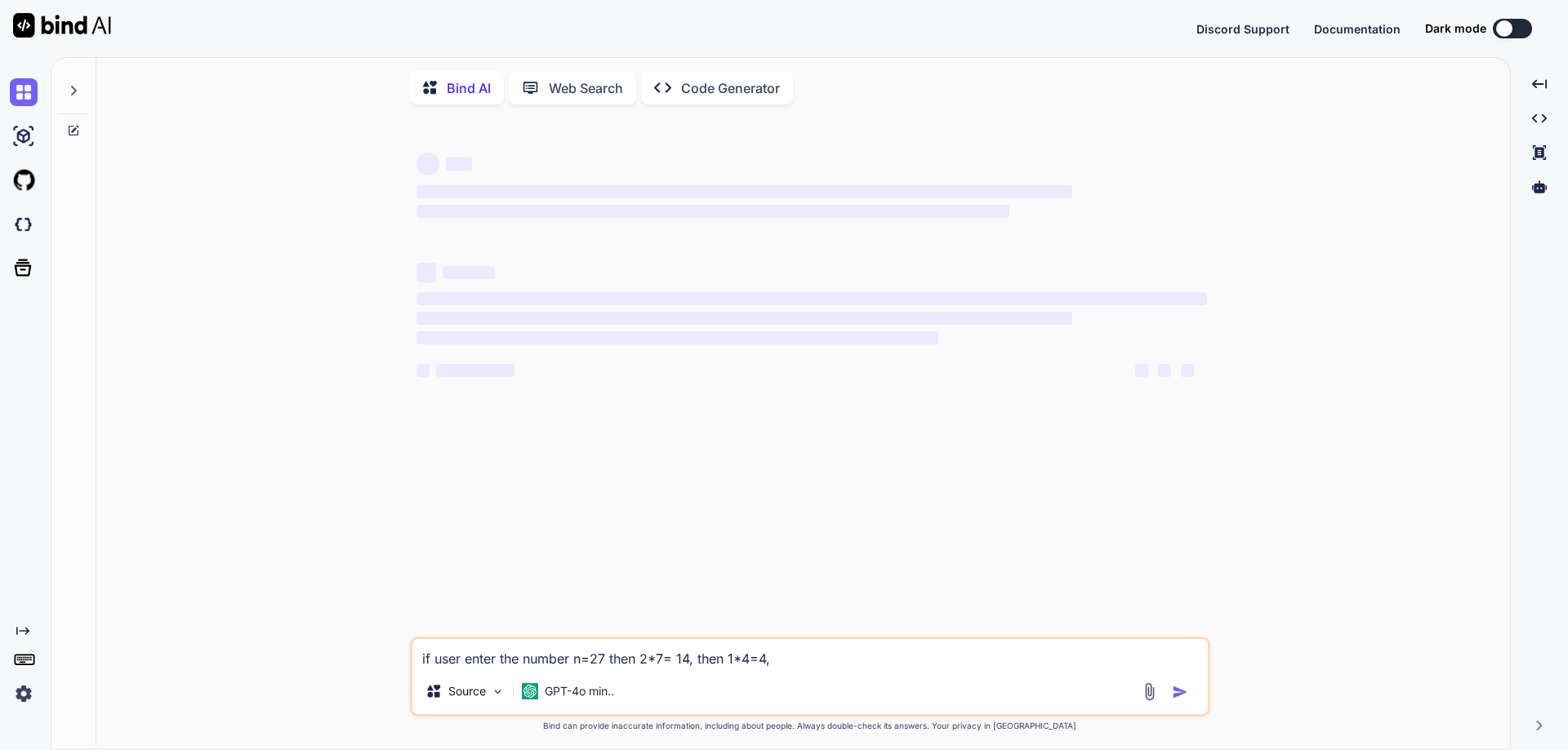
type textarea "if user enter the number n=27 then 2*7= 14, then 1*4=4, s"
type textarea "x"
type textarea "if user enter the number n=27 then 2*7= 14, then 1*4=4, so"
type textarea "x"
type textarea "if user enter the number n=27 then 2*7= 14, then 1*4=4, so"
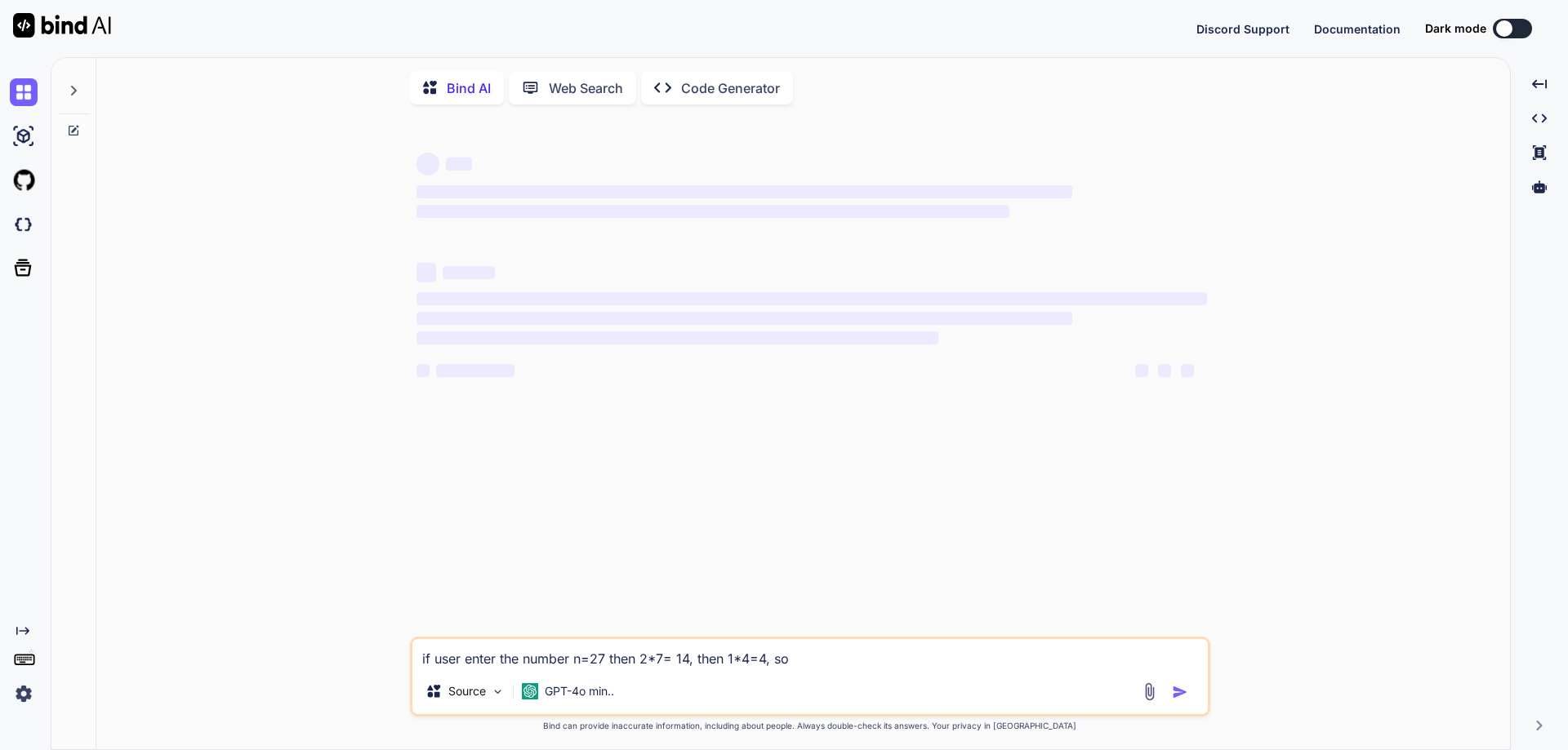
type textarea "x"
type textarea "if user enter the number n=27 then 2*7= 14, then 1*4=4, so r"
type textarea "x"
type textarea "if user enter the number n=27 then 2*7= 14, then 1*4=4, so re"
type textarea "x"
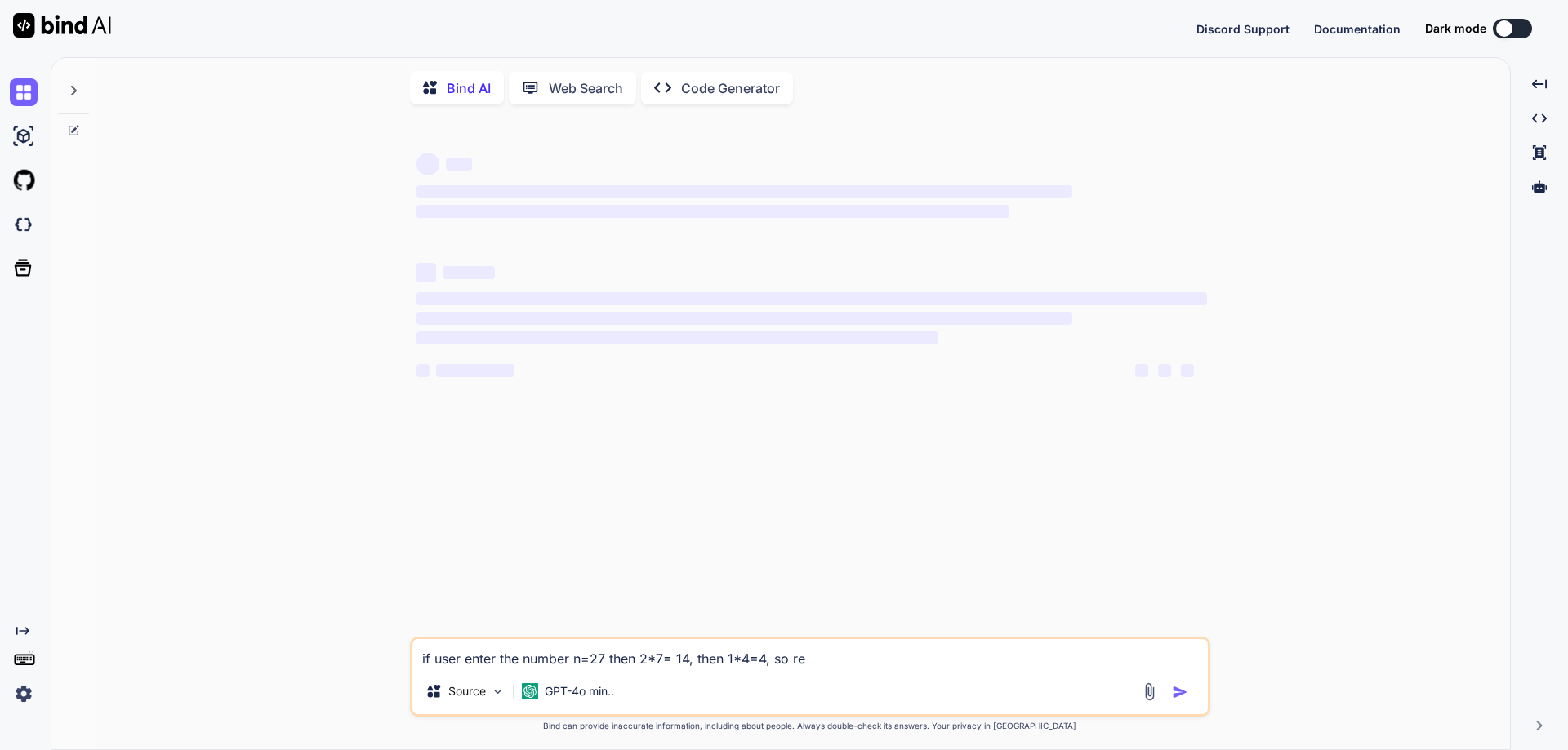
type textarea "if user enter the number n=27 then 2*7= 14, then 1*4=4, so res"
type textarea "x"
type textarea "if user enter the number n=27 then 2*7= 14, then 1*4=4, so resu"
type textarea "x"
type textarea "if user enter the number n=27 then 2*7= 14, then 1*4=4, so resul"
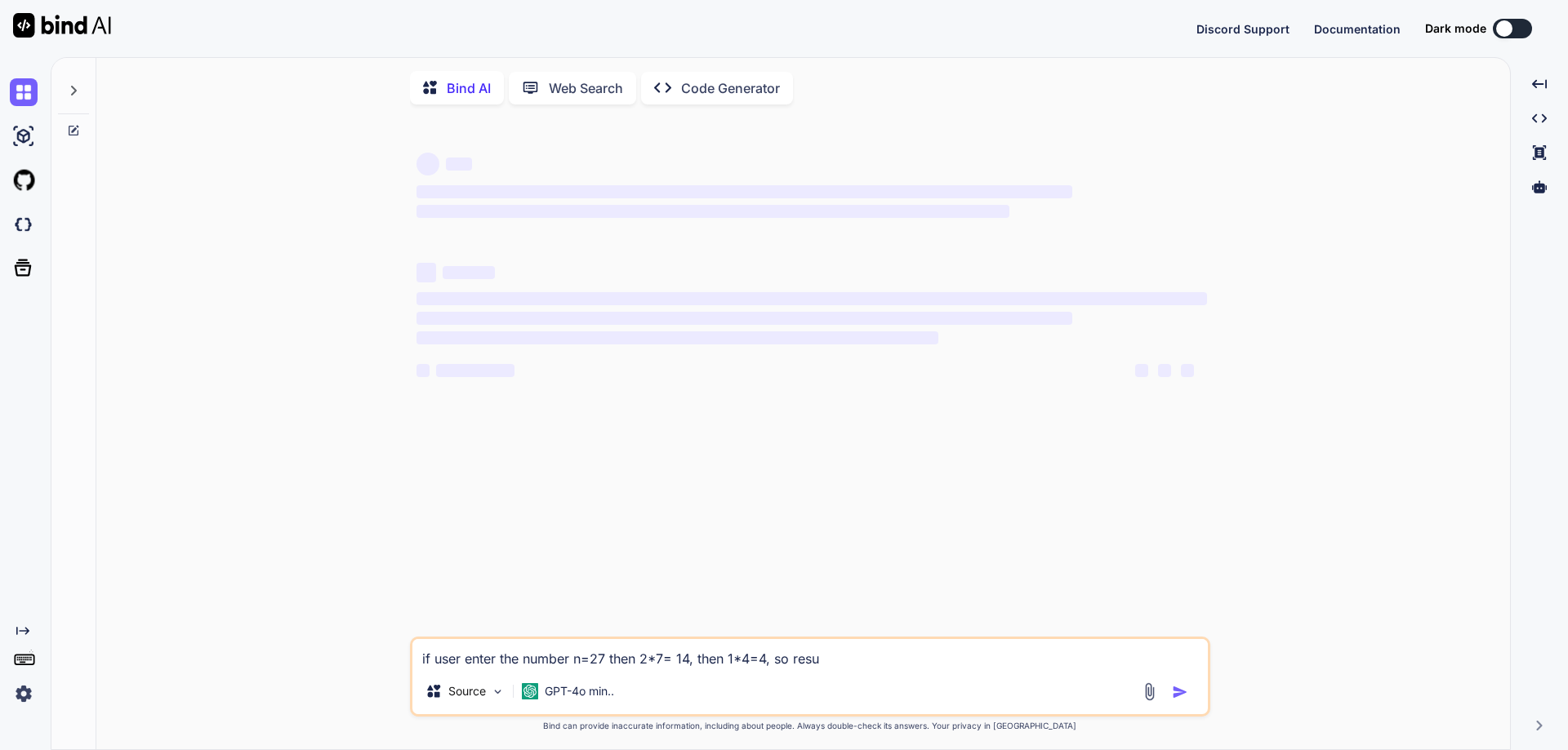
type textarea "x"
type textarea "if user enter the number n=27 then 2*7= 14, then 1*4=4, so resuly"
type textarea "x"
type textarea "if user enter the number n=27 then 2*7= 14, then 1*4=4, so resul"
type textarea "x"
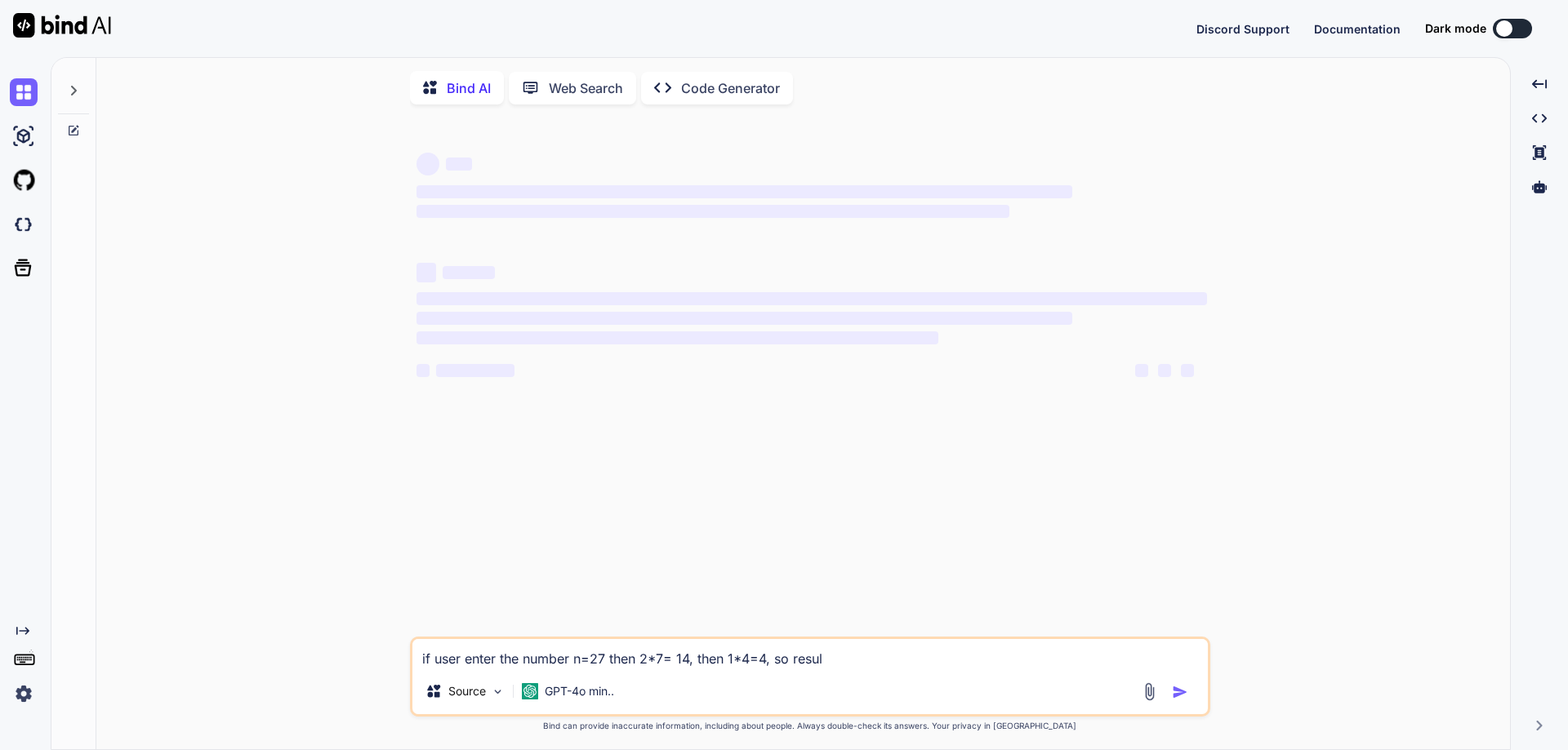
type textarea "if user enter the number n=27 then 2*7= 14, then 1*4=4, so result"
type textarea "x"
type textarea "if user enter the number n=27 then 2*7= 14, then 1*4=4, so result"
type textarea "x"
type textarea "if user enter the number n=27 then 2*7= 14, then 1*4=4, so result s"
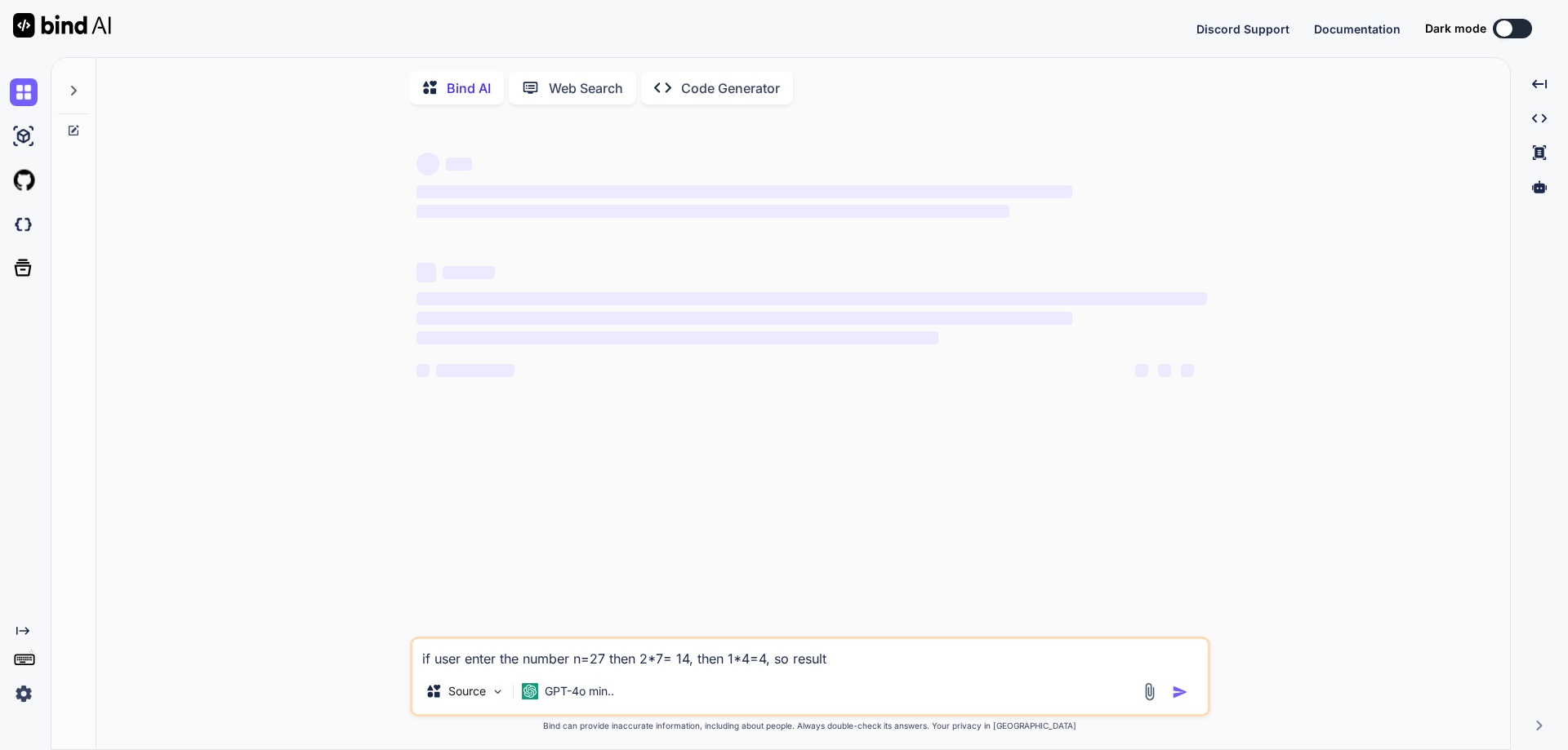
type textarea "x"
type textarea "if user enter the number n=27 then 2*7= 14, then 1*4=4, so result sh"
type textarea "x"
type textarea "if user enter the number n=27 then 2*7= 14, then 1*4=4, so result s"
type textarea "x"
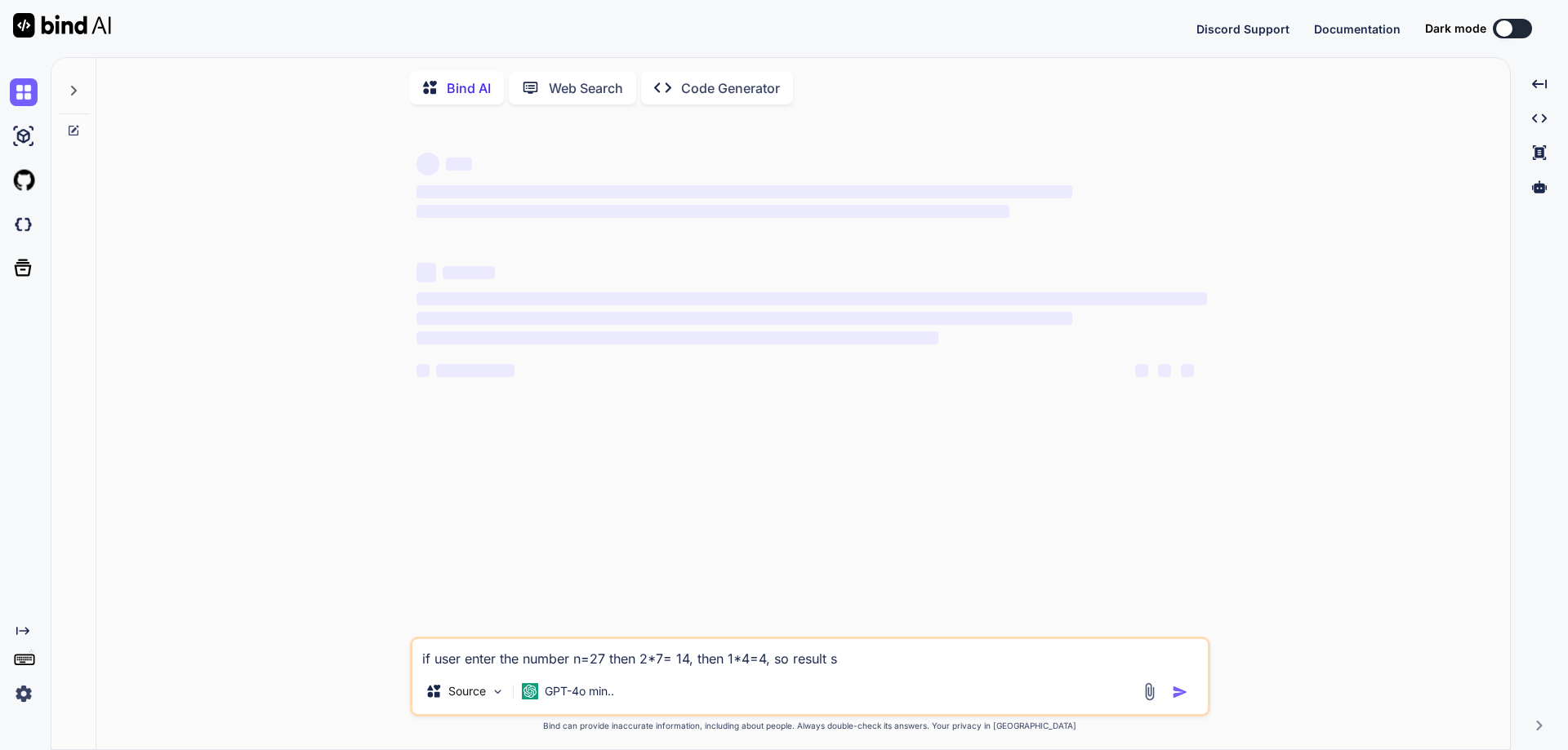
type textarea "if user enter the number n=27 then 2*7= 14, then 1*4=4, so result si"
type textarea "x"
type textarea "if user enter the number n=27 then 2*7= 14, then 1*4=4, so result sis"
type textarea "x"
type textarea "if user enter the number n=27 then 2*7= 14, then 1*4=4, so result sis"
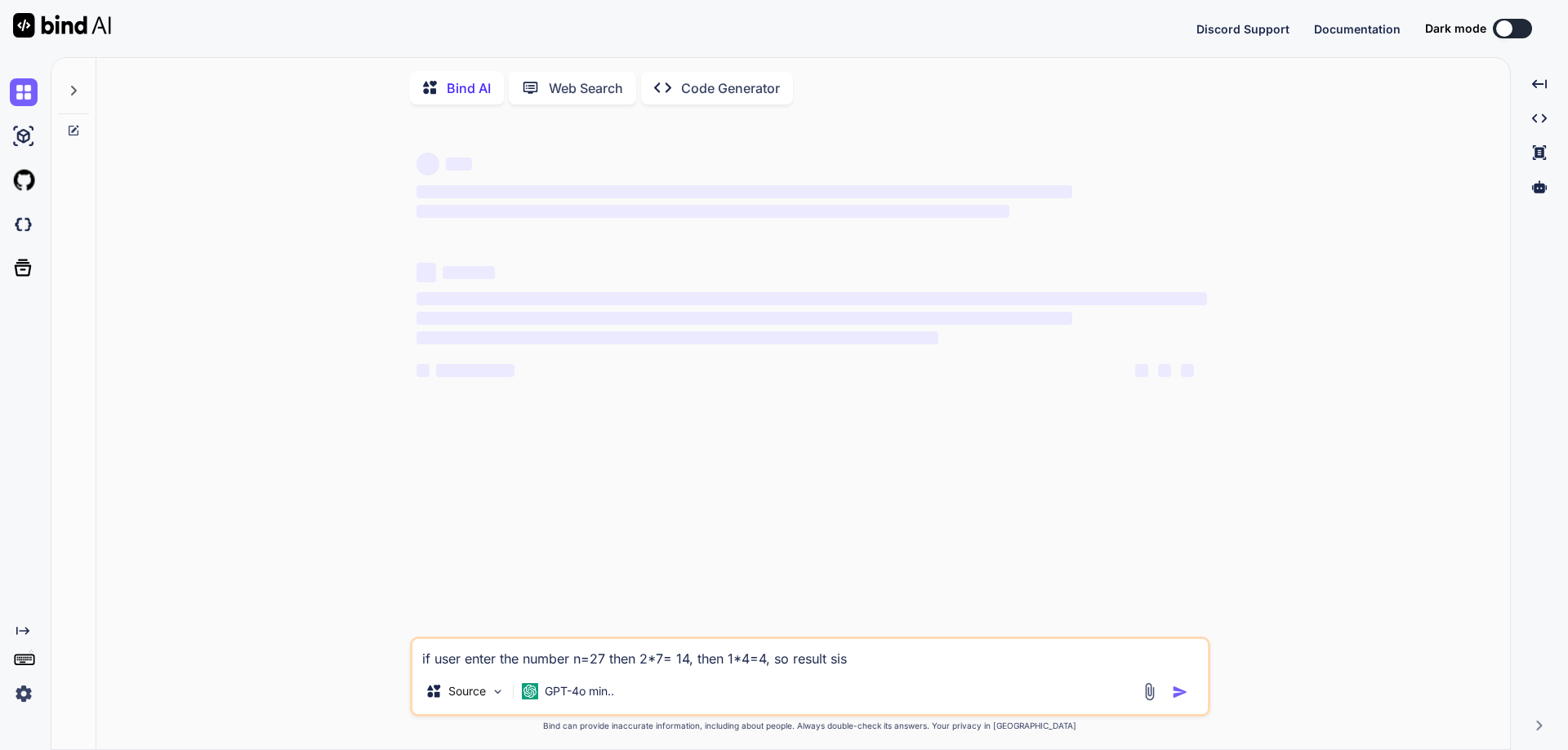
type textarea "x"
type textarea "if user enter the number n=27 then 2*7= 14, then 1*4=4, so result sis"
type textarea "x"
type textarea "if user enter the number n=27 then 2*7= 14, then 1*4=4, so result si"
type textarea "x"
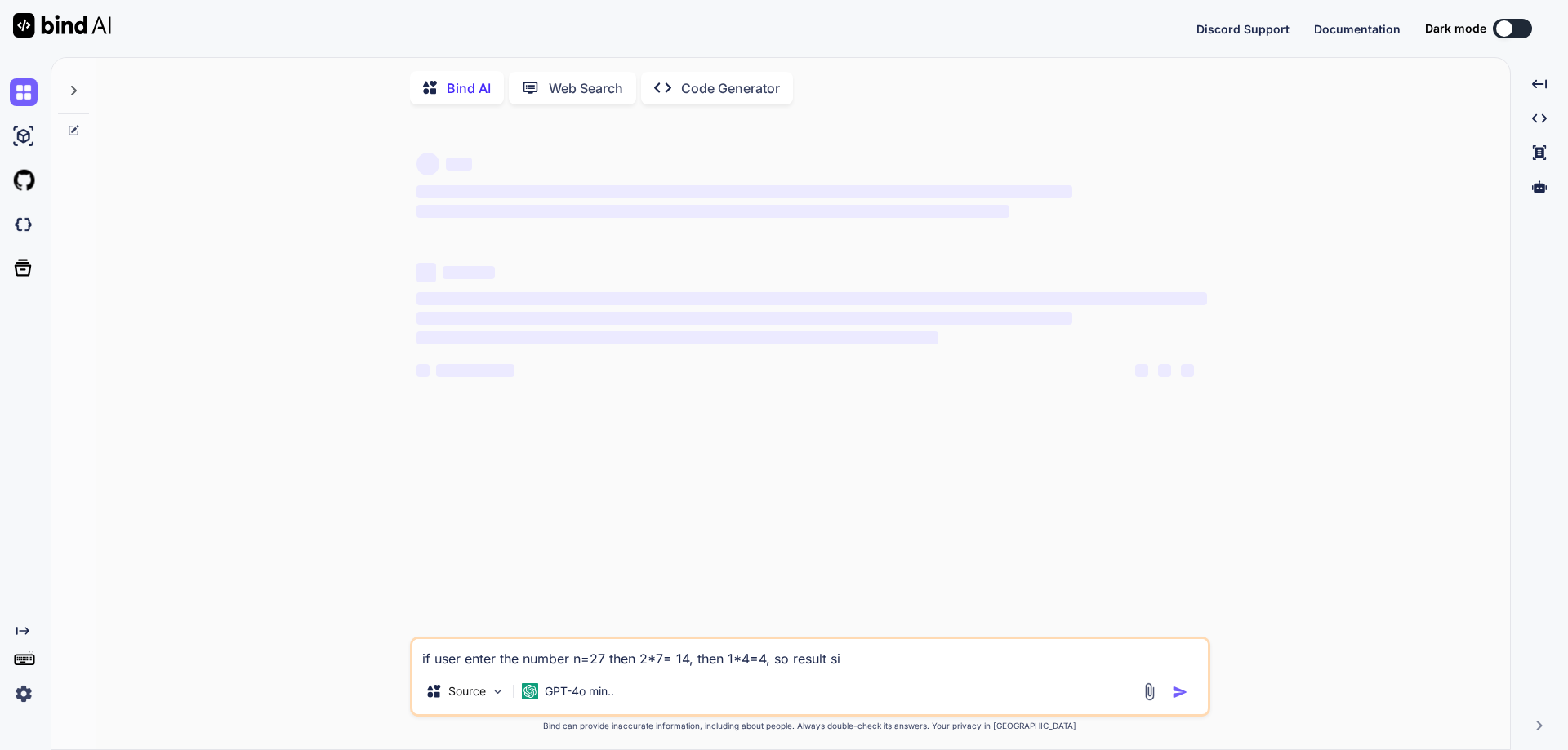
type textarea "if user enter the number n=27 then 2*7= 14, then 1*4=4, so result s"
type textarea "x"
type textarea "if user enter the number n=27 then 2*7= 14, then 1*4=4, so result"
type textarea "x"
type textarea "if user enter the number n=27 then 2*7= 14, then 1*4=4, so result i"
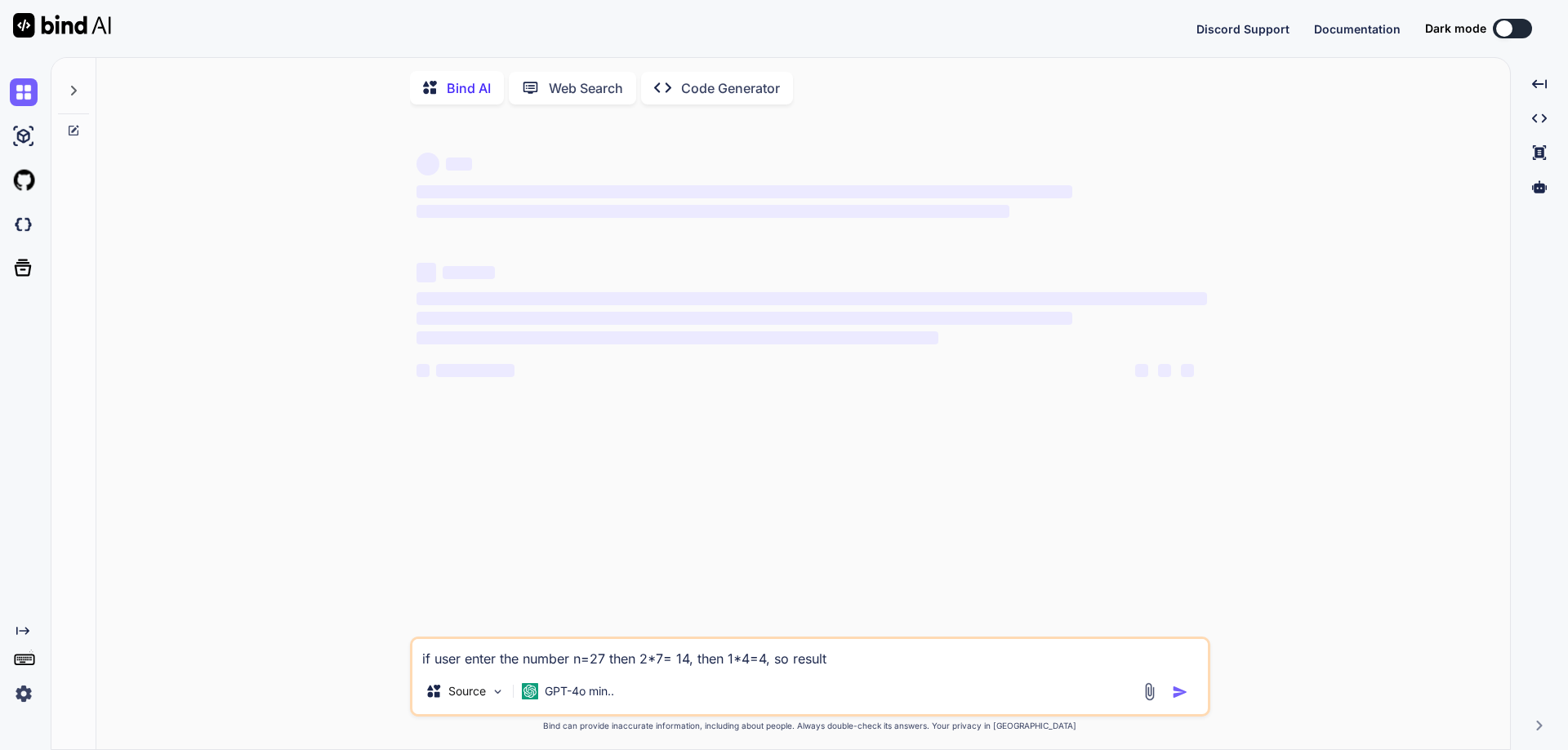
type textarea "x"
type textarea "if user enter the number n=27 then 2*7= 14, then 1*4=4, so result is"
type textarea "x"
type textarea "if user enter the number n=27 then 2*7= 14, then 1*4=4, so result is"
type textarea "x"
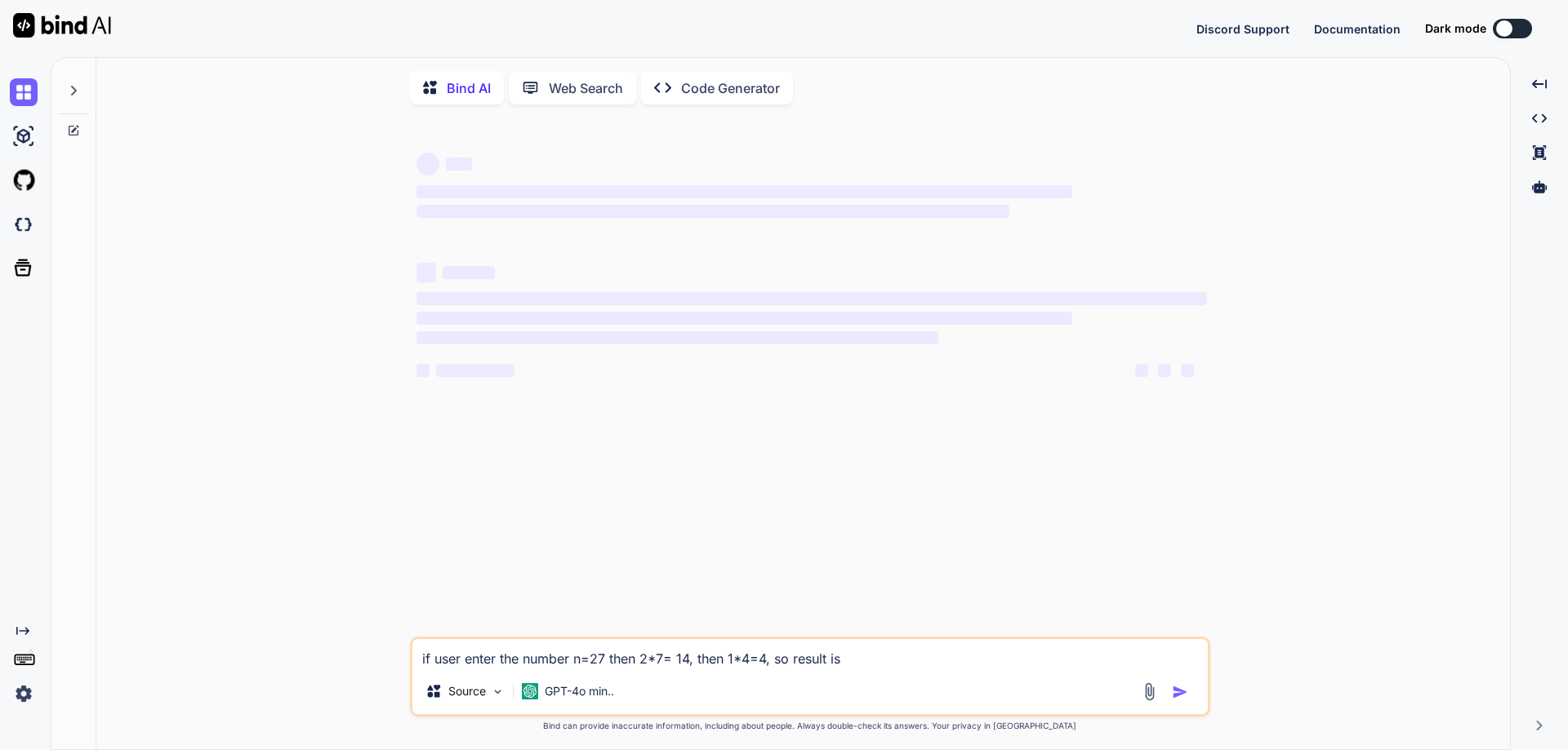
type textarea "if user enter the number n=27 then 2*7= 14, then 1*4=4, so result is 4"
type textarea "x"
type textarea "if user enter the number n=27 then 2*7= 14, then 1*4=4, so result is 4"
type textarea "x"
type textarea "if user enter the number n=27 then 2*7= 14, then 1*4=4, so result is 4 w"
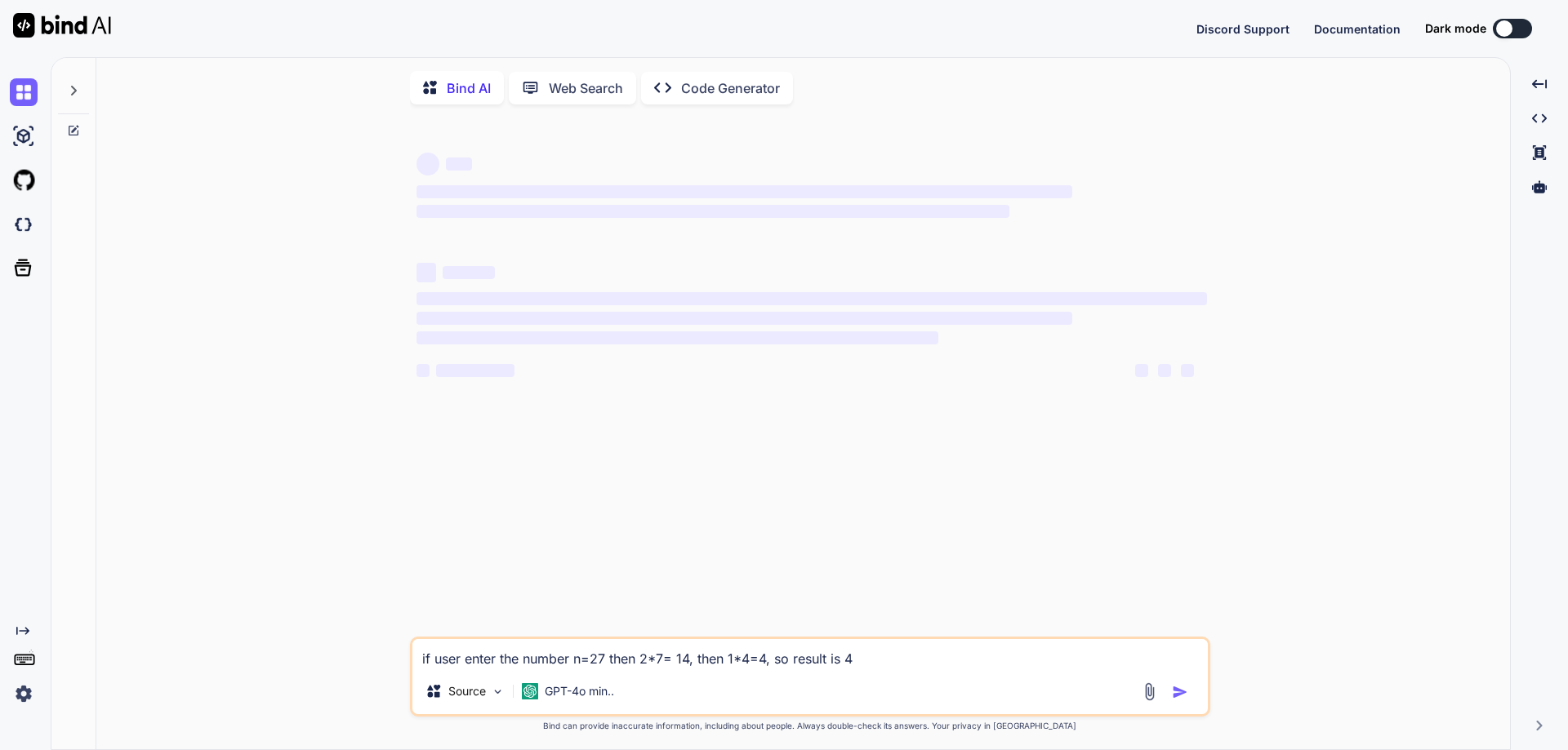
type textarea "x"
type textarea "if user enter the number n=27 then 2*7= 14, then 1*4=4, so result is 4 wr"
type textarea "x"
type textarea "if user enter the number n=27 then 2*7= 14, then 1*4=4, so result is 4 wri"
type textarea "x"
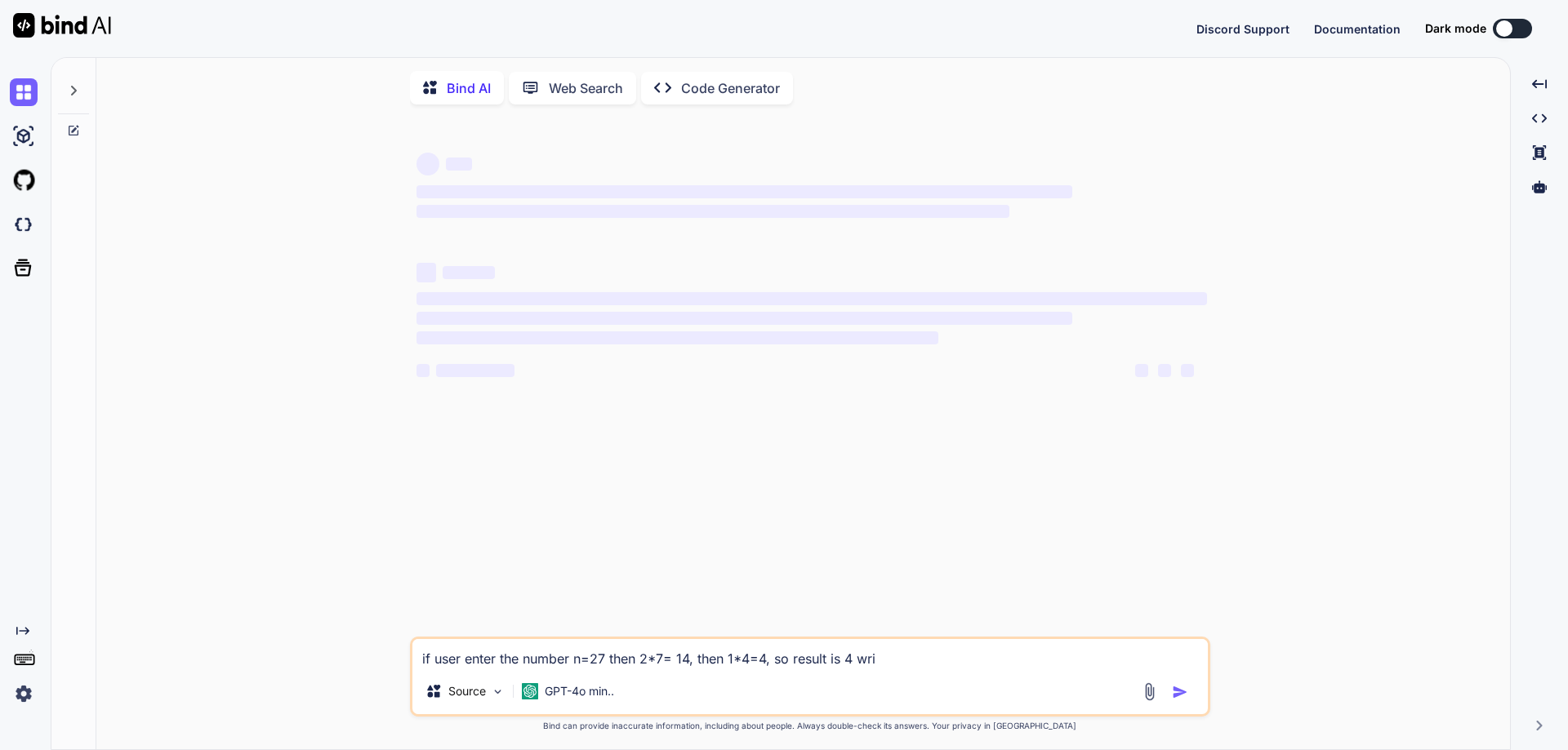
type textarea "if user enter the number n=27 then 2*7= 14, then 1*4=4, so result is 4 writ"
type textarea "x"
type textarea "if user enter the number n=27 then 2*7= 14, then 1*4=4, so result is 4 write"
type textarea "x"
type textarea "if user enter the number n=27 then 2*7= 14, then 1*4=4, so result is 4 write"
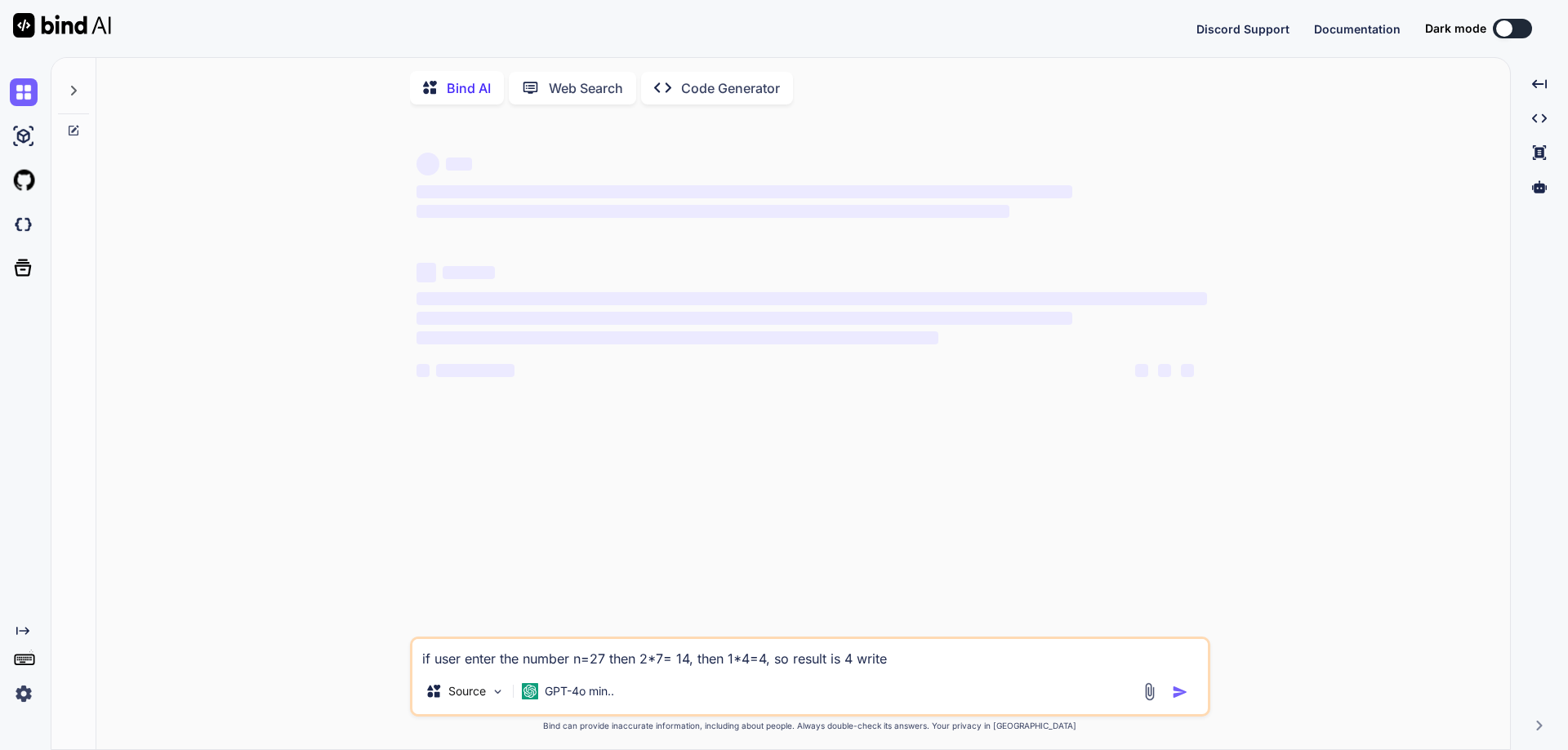
type textarea "x"
type textarea "if user enter the number n=27 then 2*7= 14, then 1*4=4, so result is 4 write a"
type textarea "x"
type textarea "if user enter the number n=27 then 2*7= 14, then 1*4=4, so result is 4 write a"
type textarea "x"
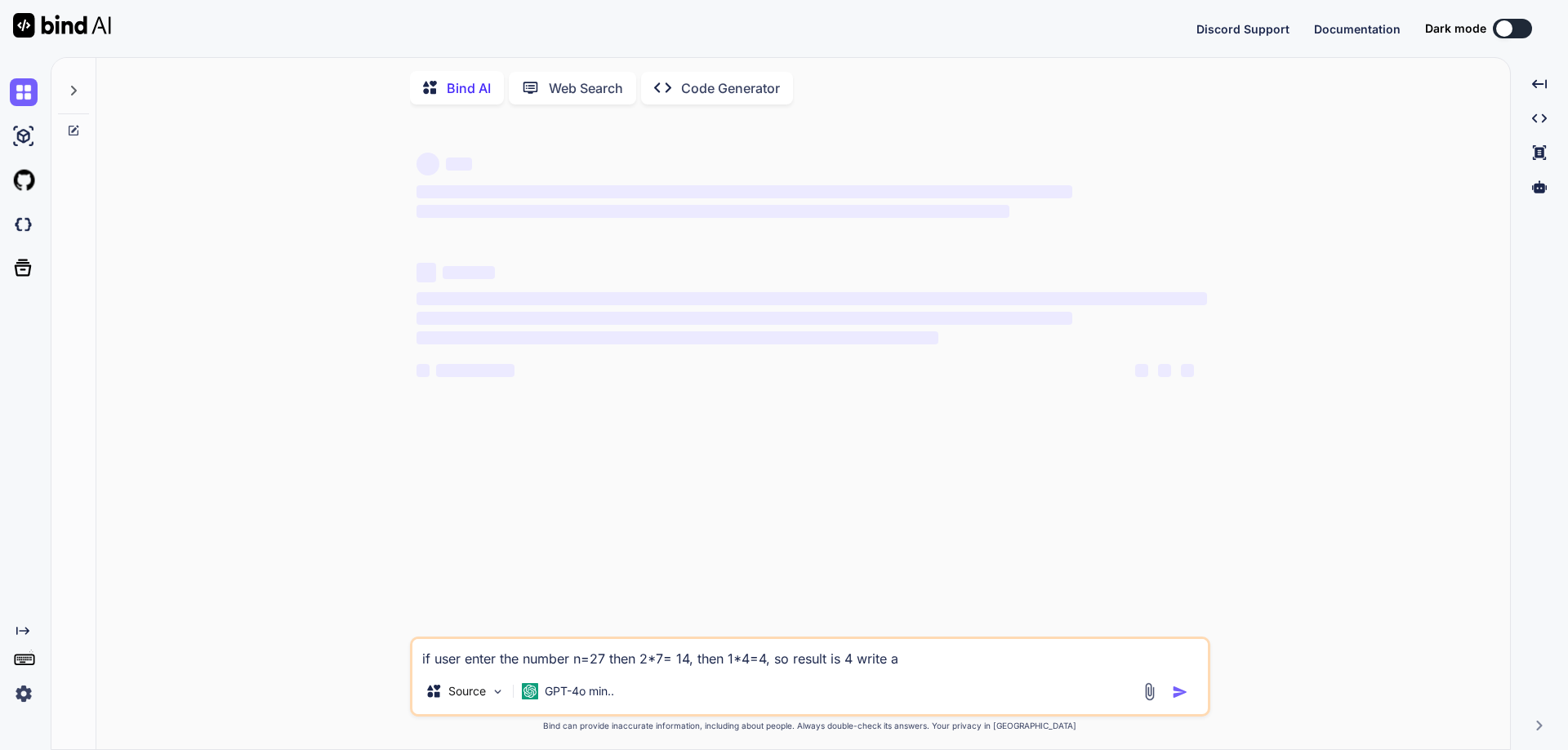
type textarea "if user enter the number n=27 then 2*7= 14, then 1*4=4, so result is 4 write a p"
type textarea "x"
type textarea "if user enter the number n=27 then 2*7= 14, then 1*4=4, so result is 4 write a …"
type textarea "x"
type textarea "if user enter the number n=27 then 2*7= 14, then 1*4=4, so result is 4 write a …"
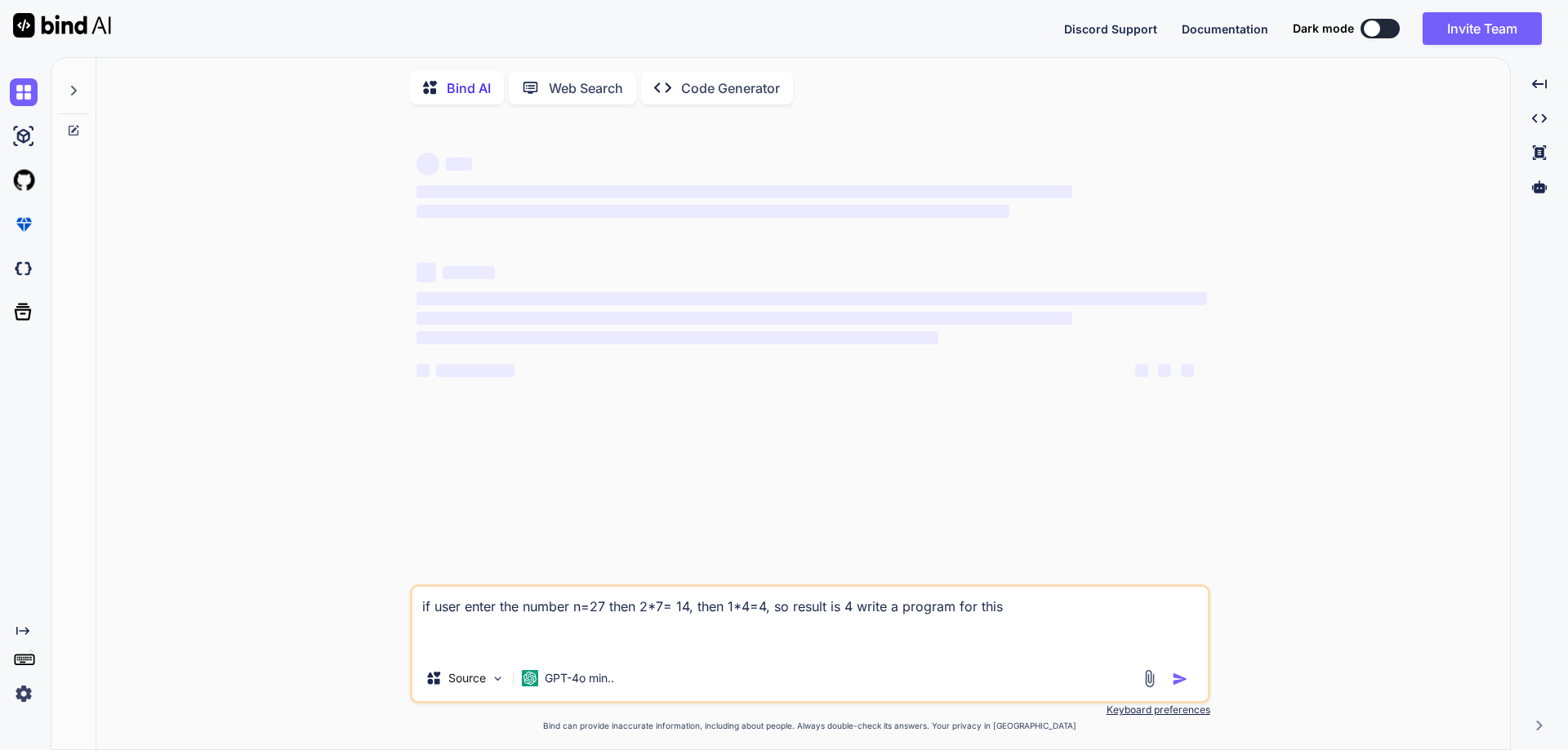
click at [1039, 609] on textarea "if user enter the number n=27 then 2*7= 14, then 1*4=4, so result is 4 write a …" at bounding box center [811, 621] width 796 height 68
drag, startPoint x: 981, startPoint y: 623, endPoint x: 396, endPoint y: 616, distance: 585.0
click at [396, 616] on div "‌ ‌ ‌ ‌ ‌ ‌ ‌ ‌ ‌ ‌ ‌ ‌ ‌ ‌ if user enter the number n=27 then 2*7= 14, then 1*…" at bounding box center [809, 435] width 1400 height 634
click at [426, 647] on textarea "if user enter the number n=27 then 2*7= 14, then 1*4=4, so result is 4 write a …" at bounding box center [811, 621] width 796 height 68
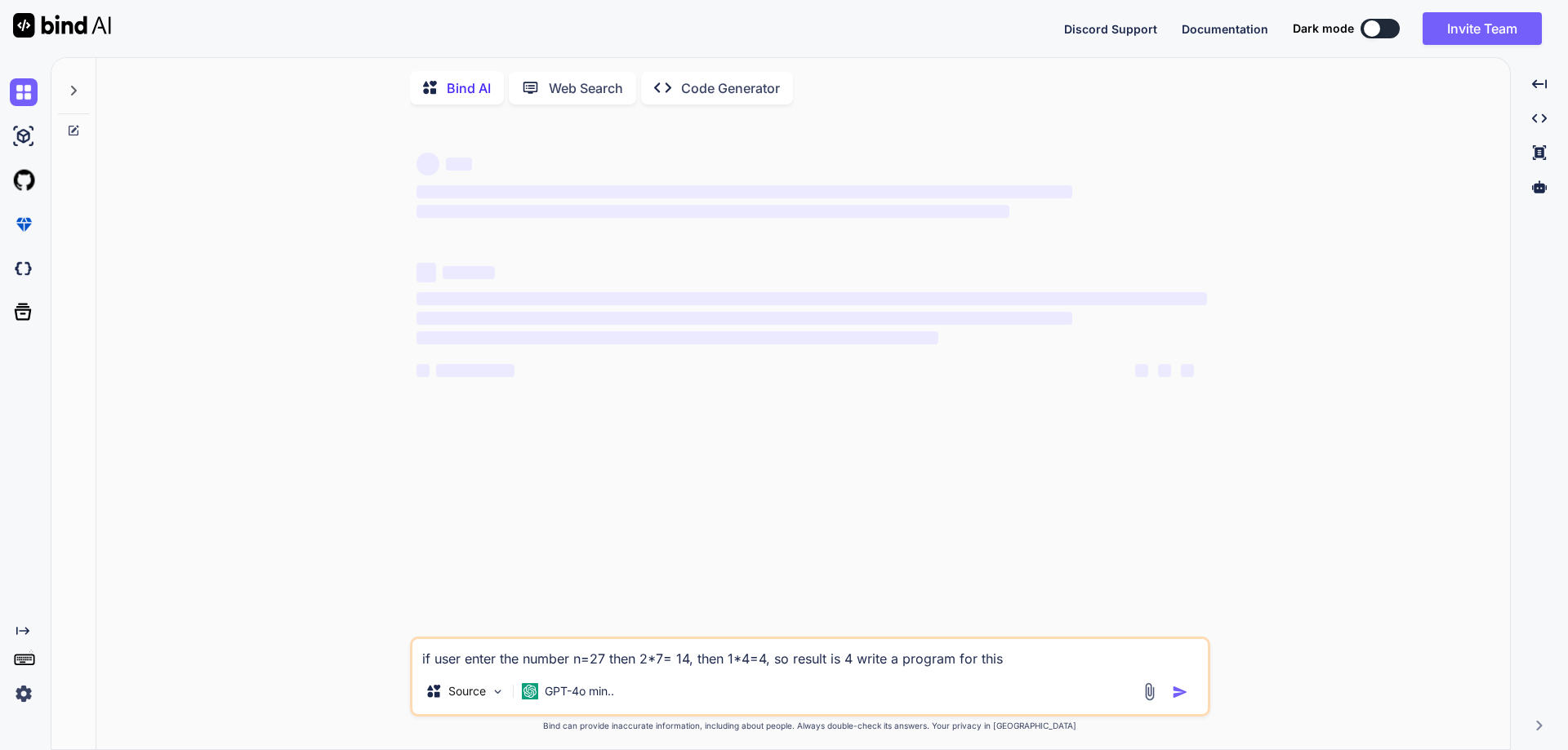
click at [1026, 664] on textarea "if user enter the number n=27 then 2*7= 14, then 1*4=4, so result is 4 write a …" at bounding box center [811, 654] width 796 height 30
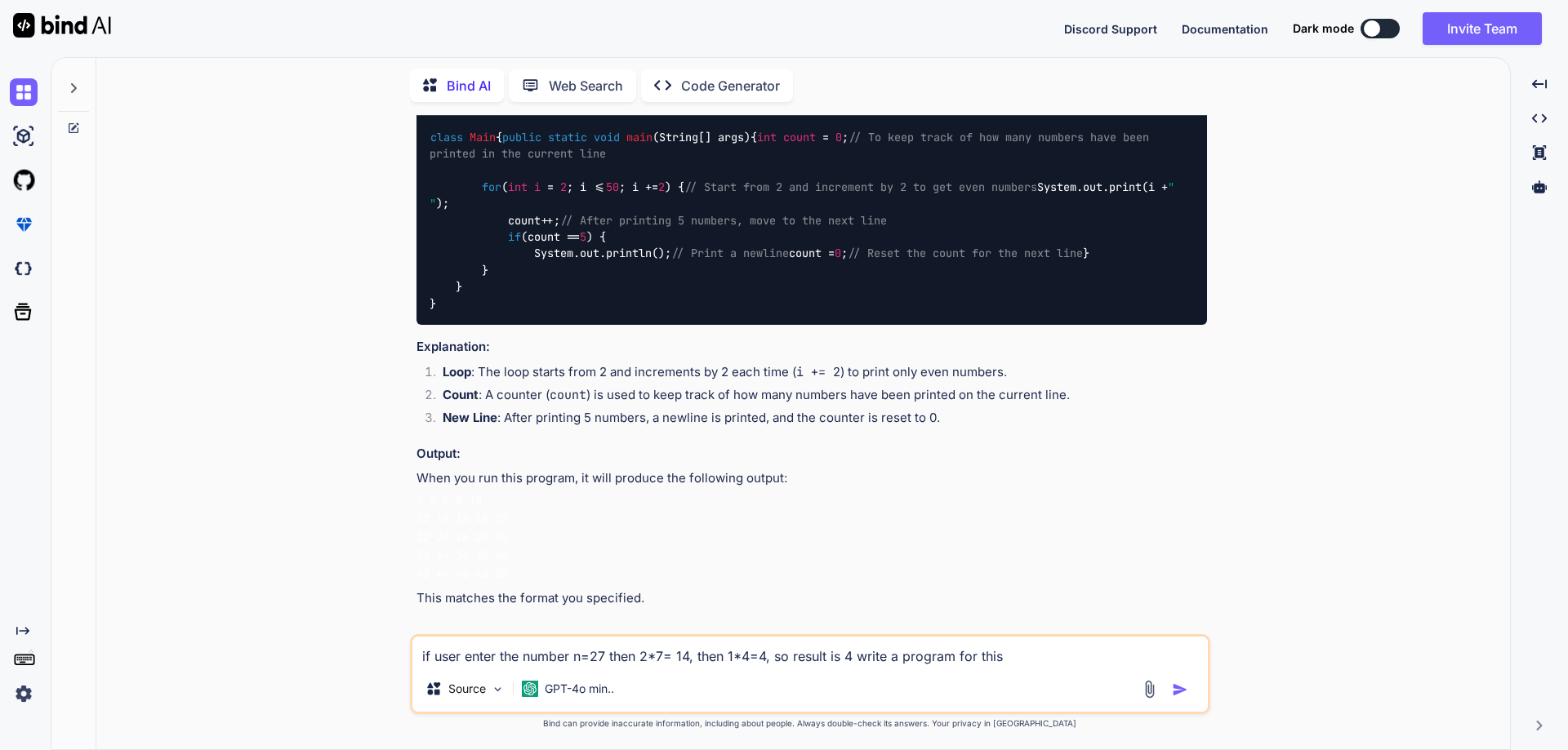
scroll to position [5315, 0]
click at [1179, 691] on img "button" at bounding box center [1180, 689] width 16 height 16
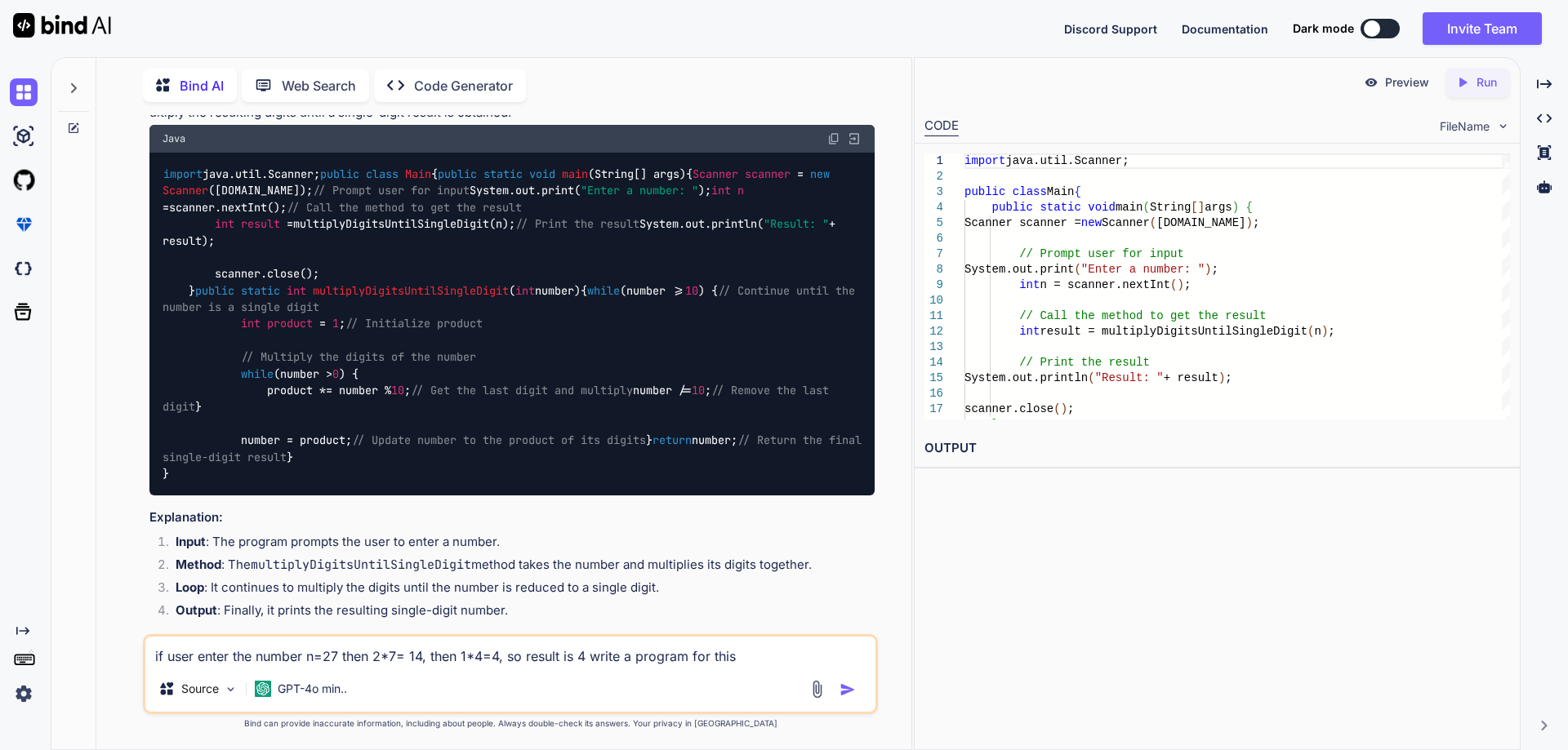
scroll to position [5911, 0]
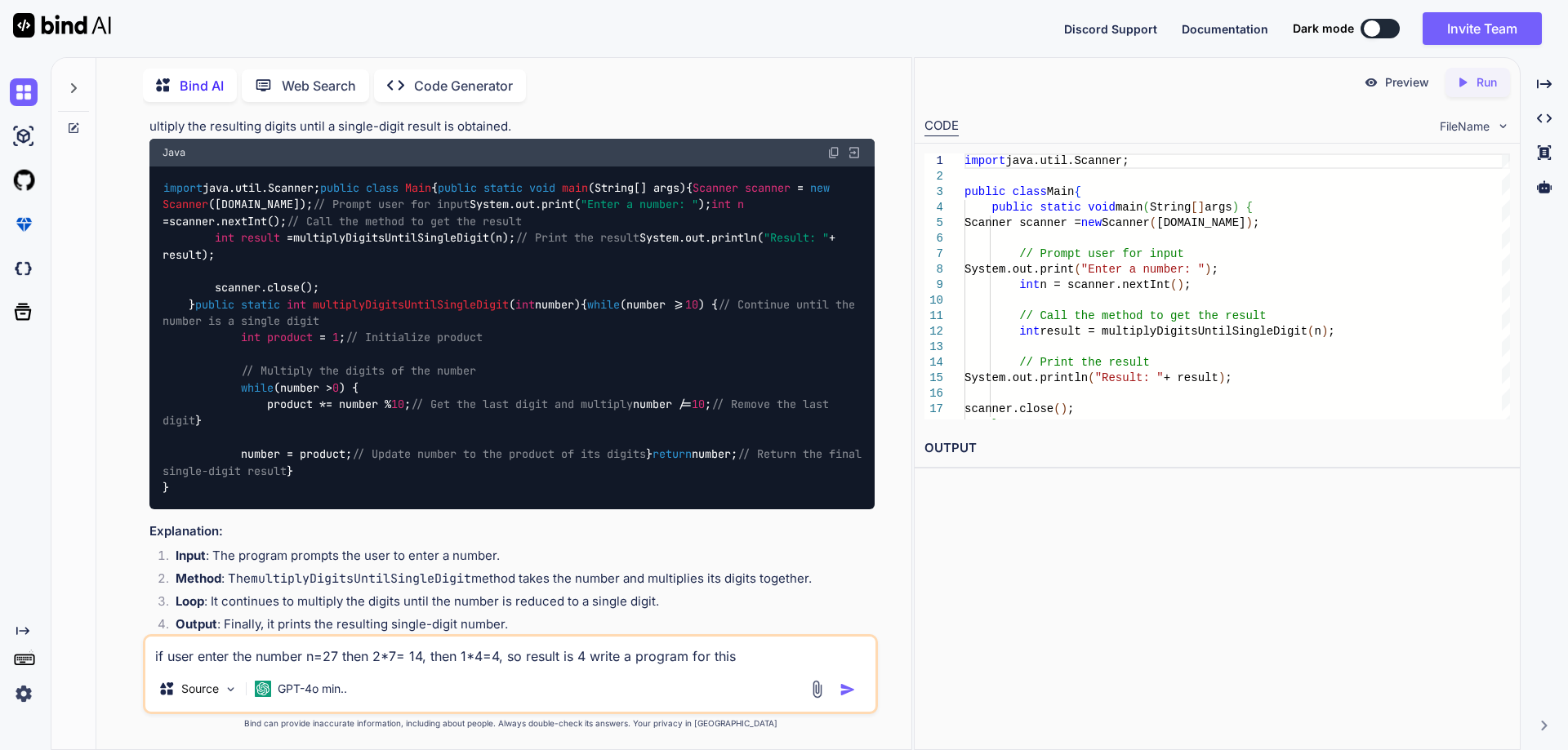
click at [832, 167] on div "Java" at bounding box center [512, 153] width 725 height 28
click at [832, 159] on img at bounding box center [834, 152] width 13 height 13
